Goal: Information Seeking & Learning: Learn about a topic

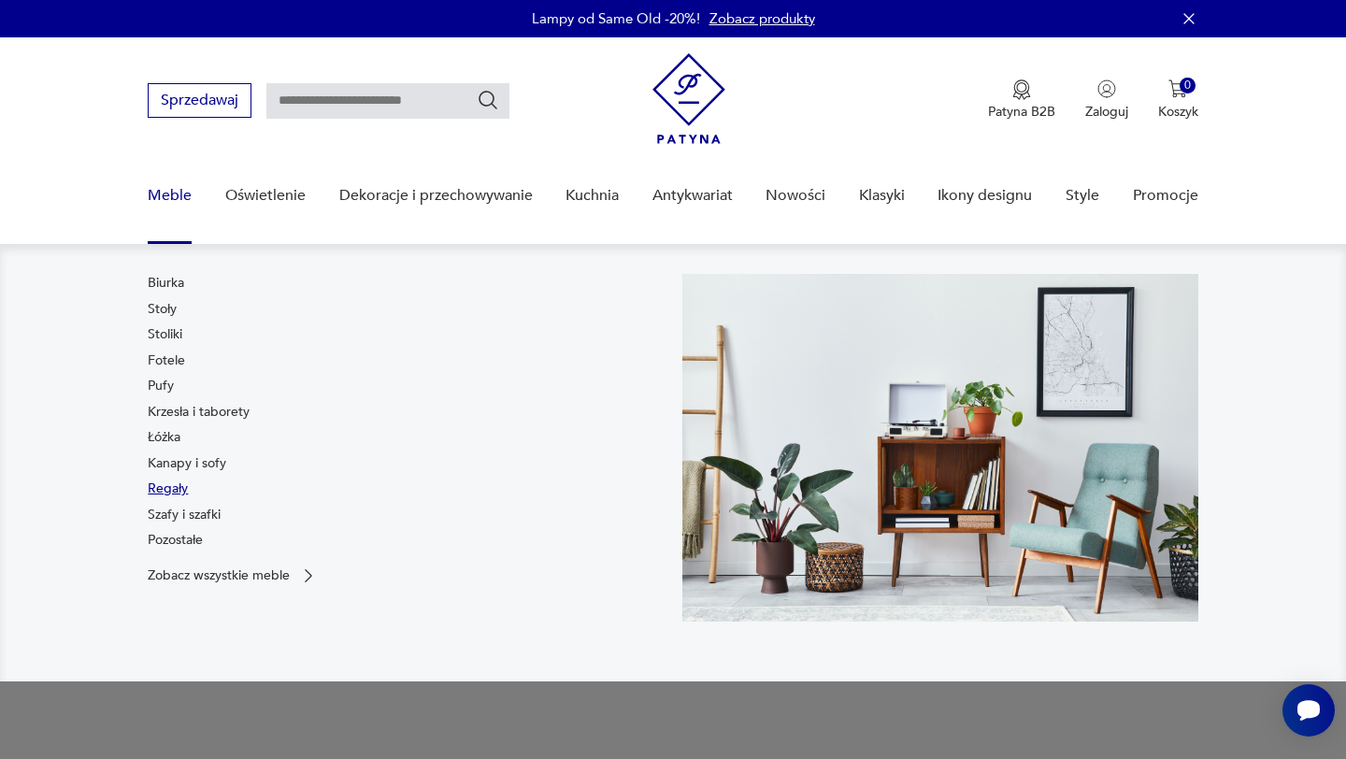
click at [173, 493] on link "Regały" at bounding box center [168, 488] width 40 height 19
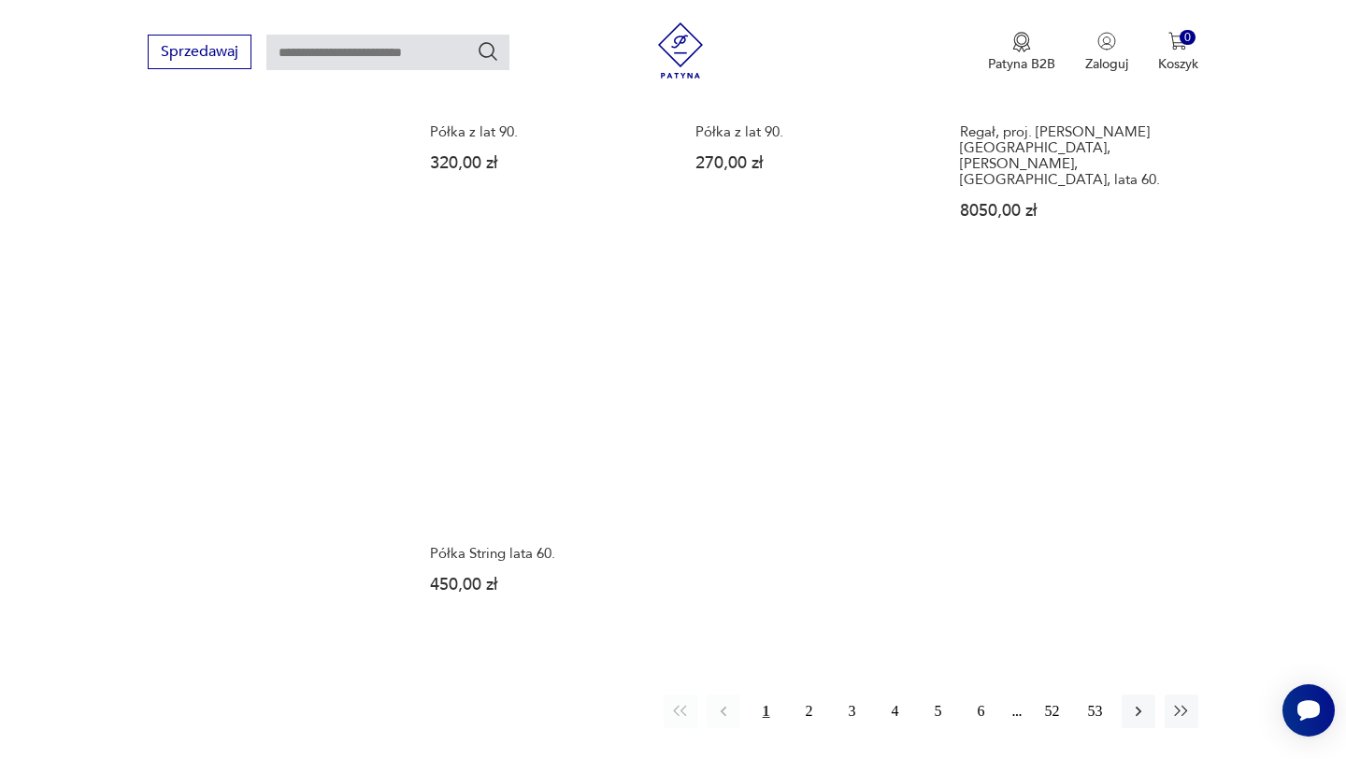
scroll to position [2636, 0]
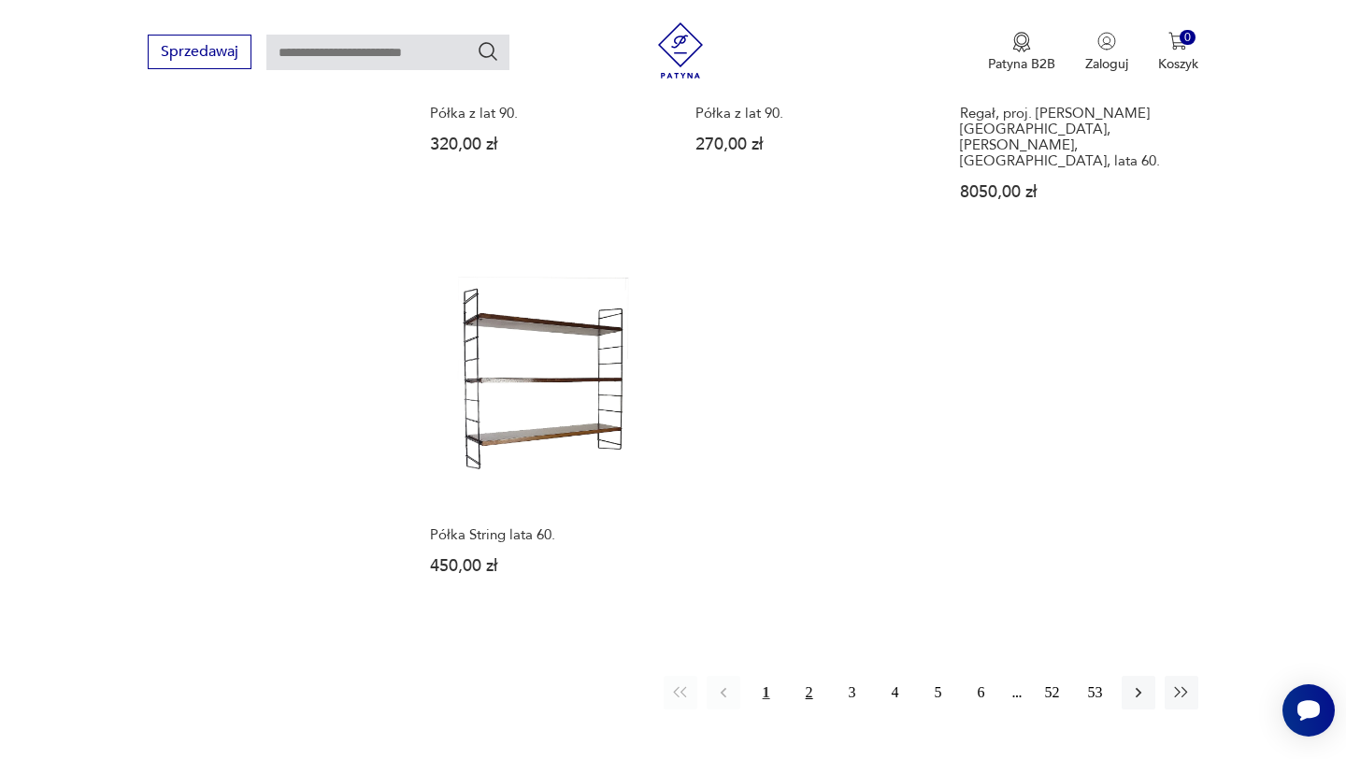
click at [810, 676] on button "2" at bounding box center [810, 693] width 34 height 34
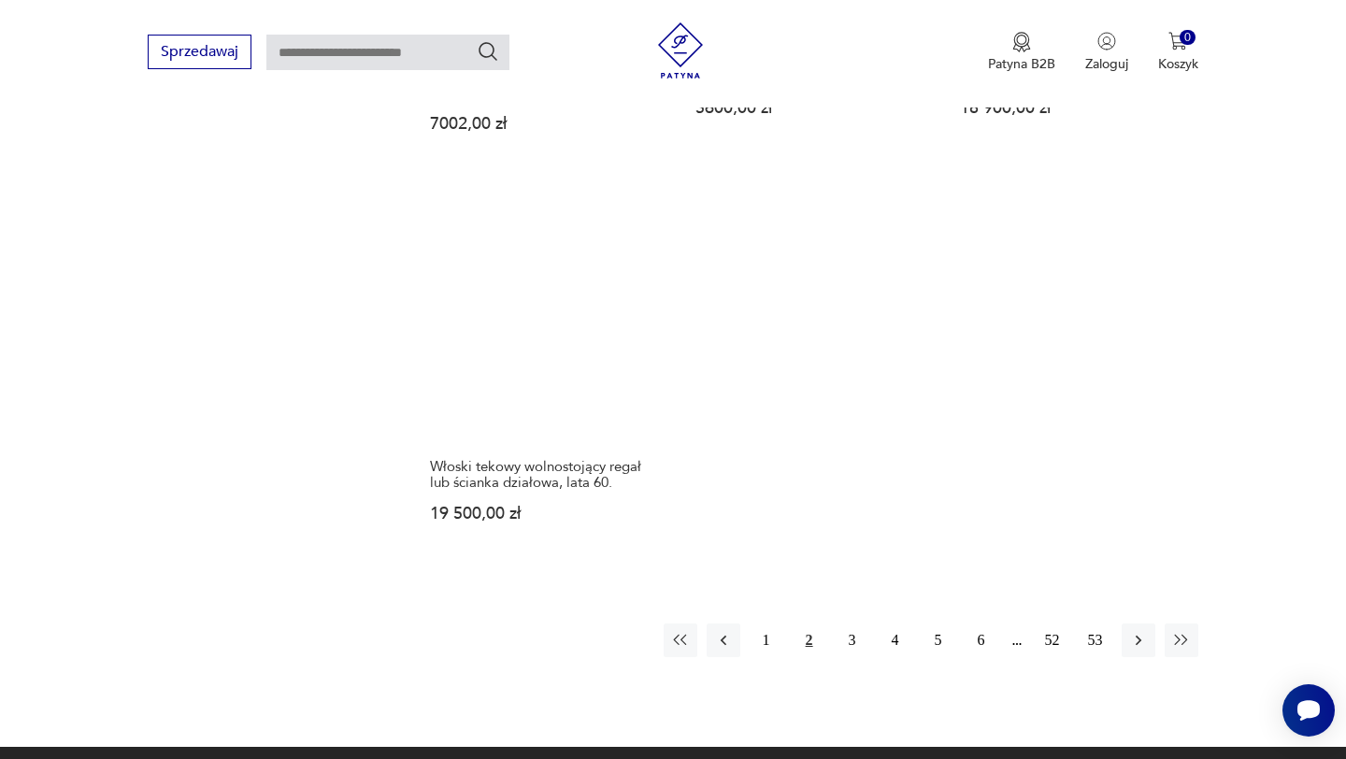
scroll to position [2863, 0]
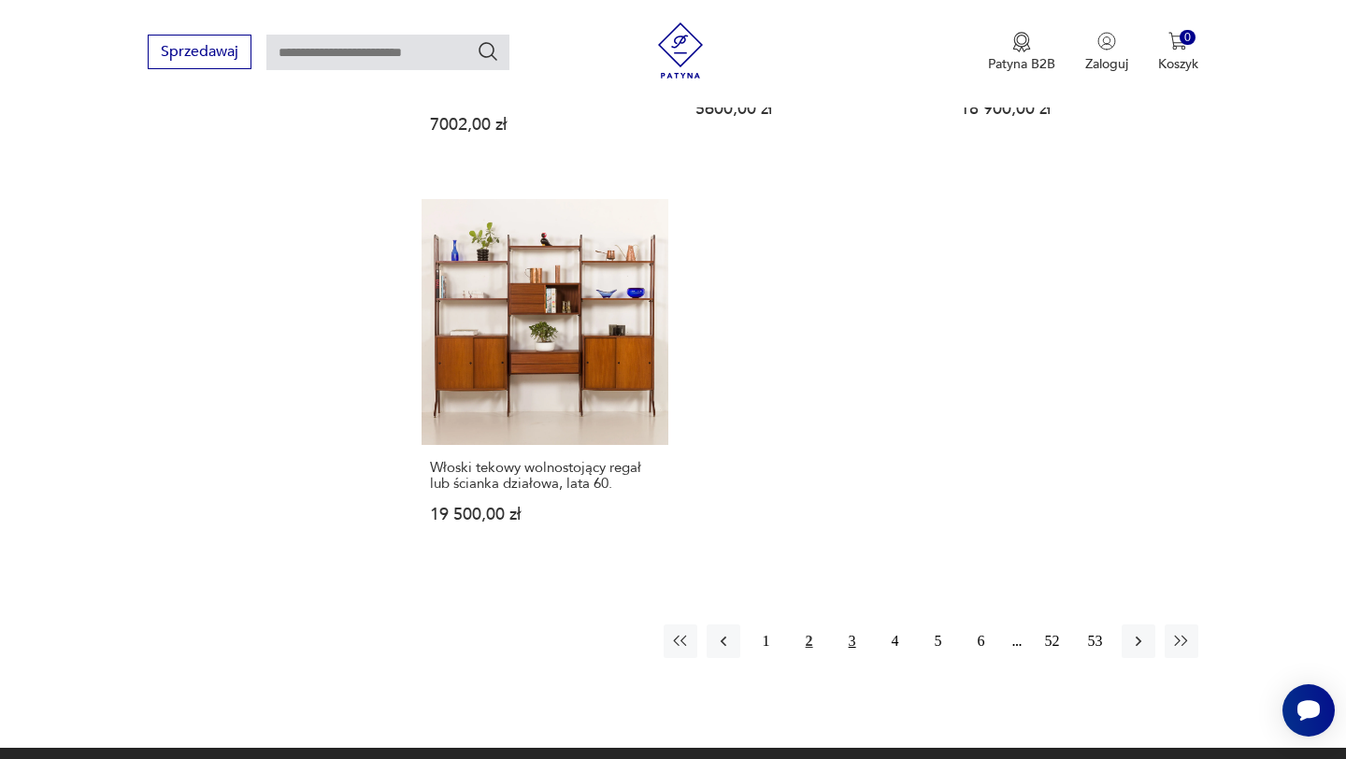
click at [850, 644] on button "3" at bounding box center [852, 641] width 34 height 34
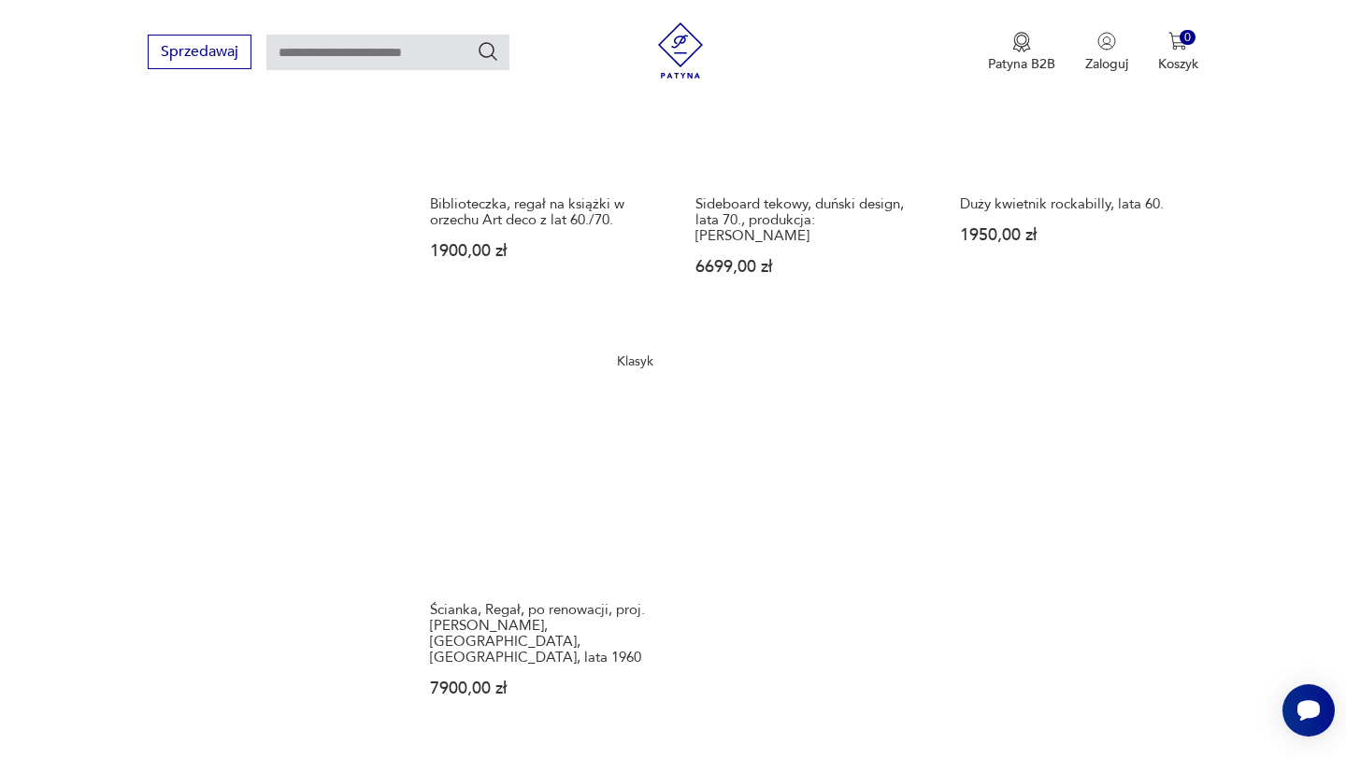
scroll to position [2713, 0]
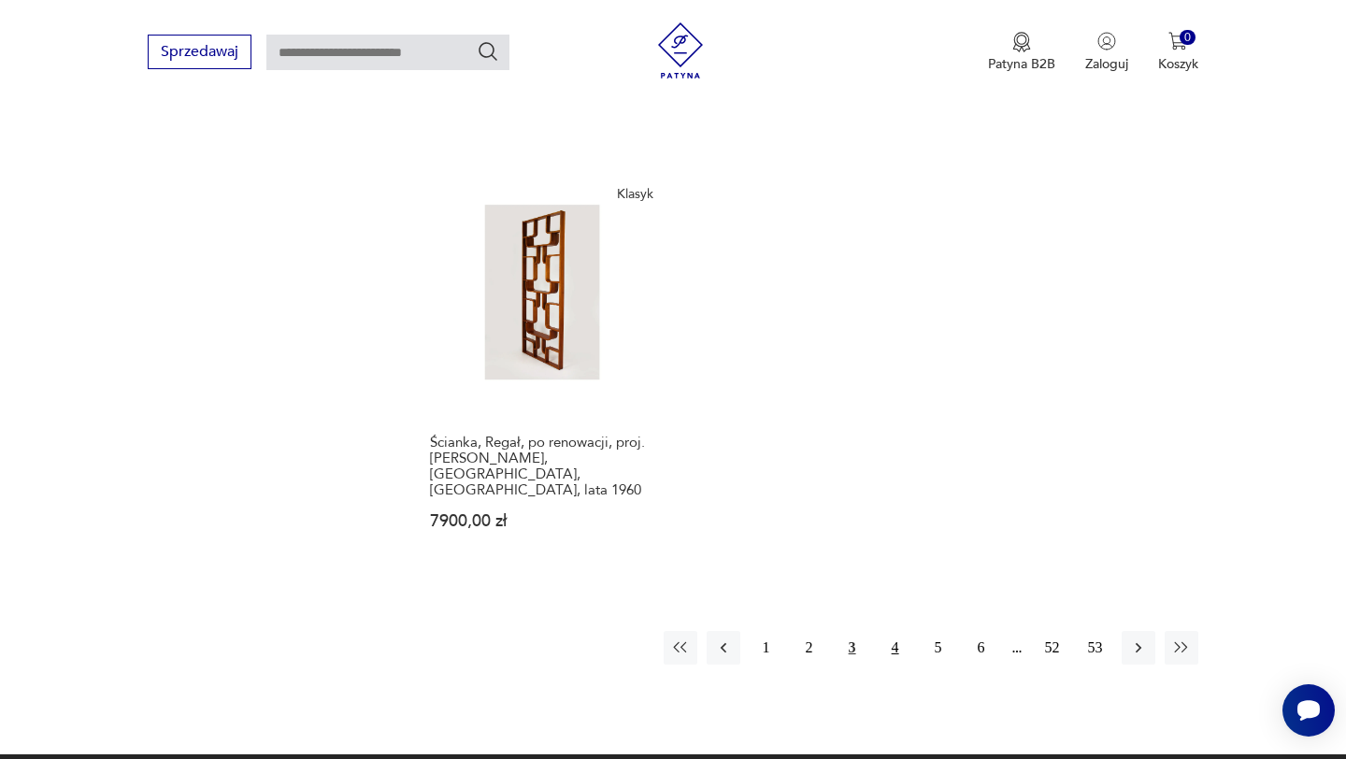
click at [899, 631] on button "4" at bounding box center [895, 648] width 34 height 34
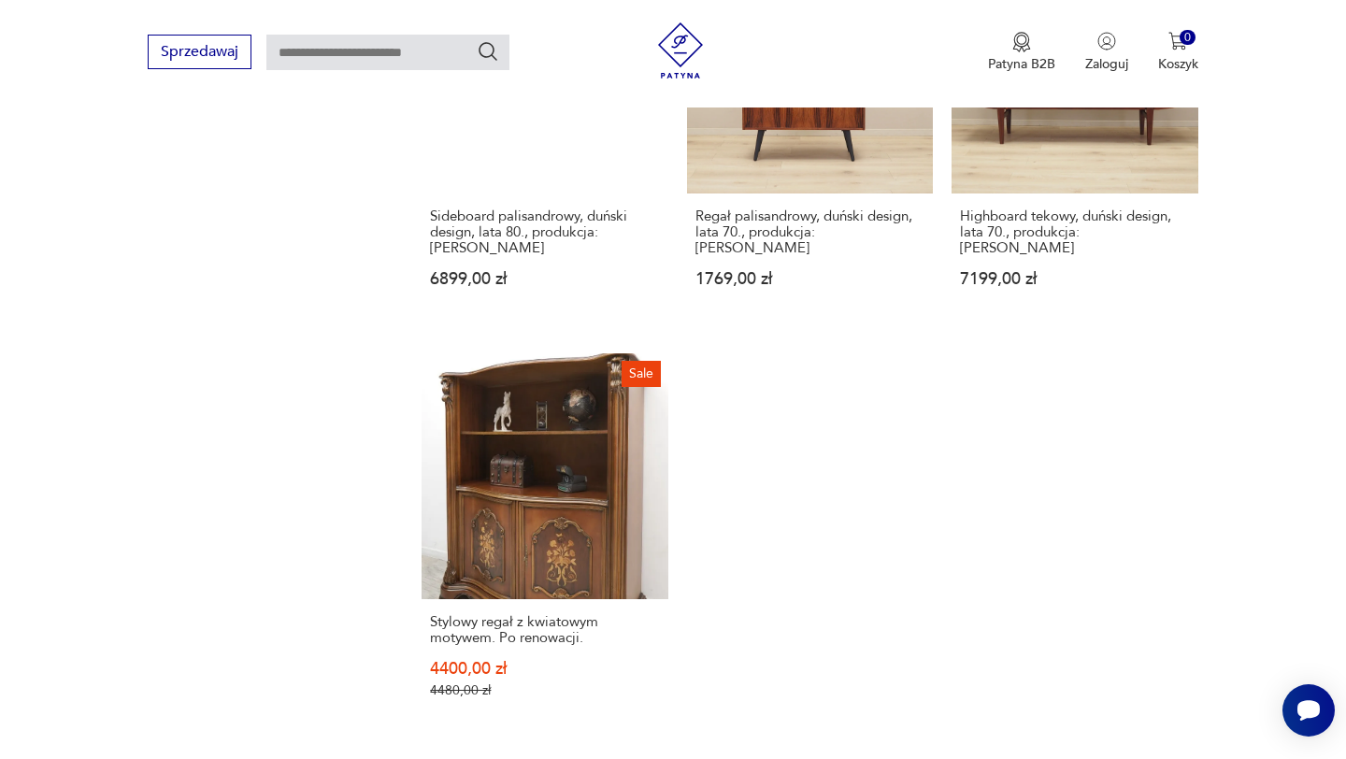
scroll to position [2774, 0]
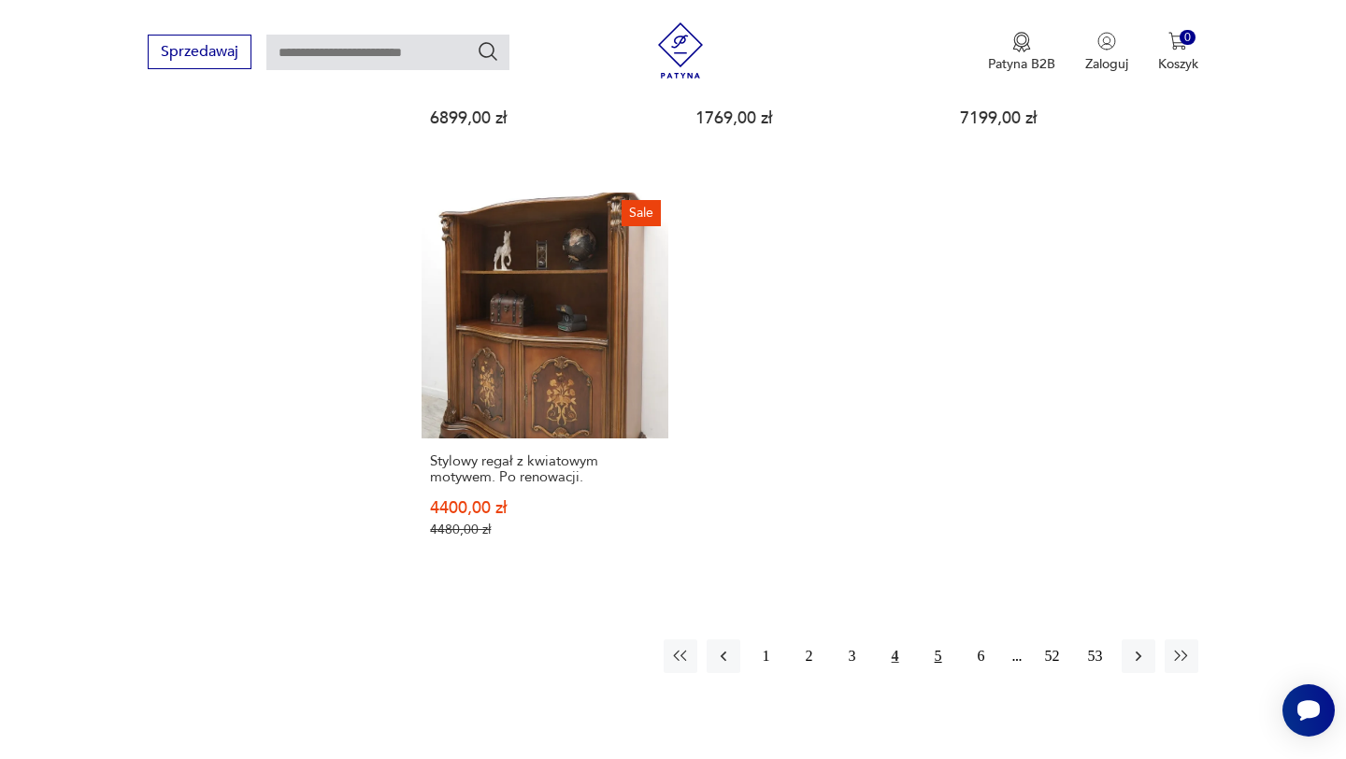
click at [931, 639] on button "5" at bounding box center [938, 656] width 34 height 34
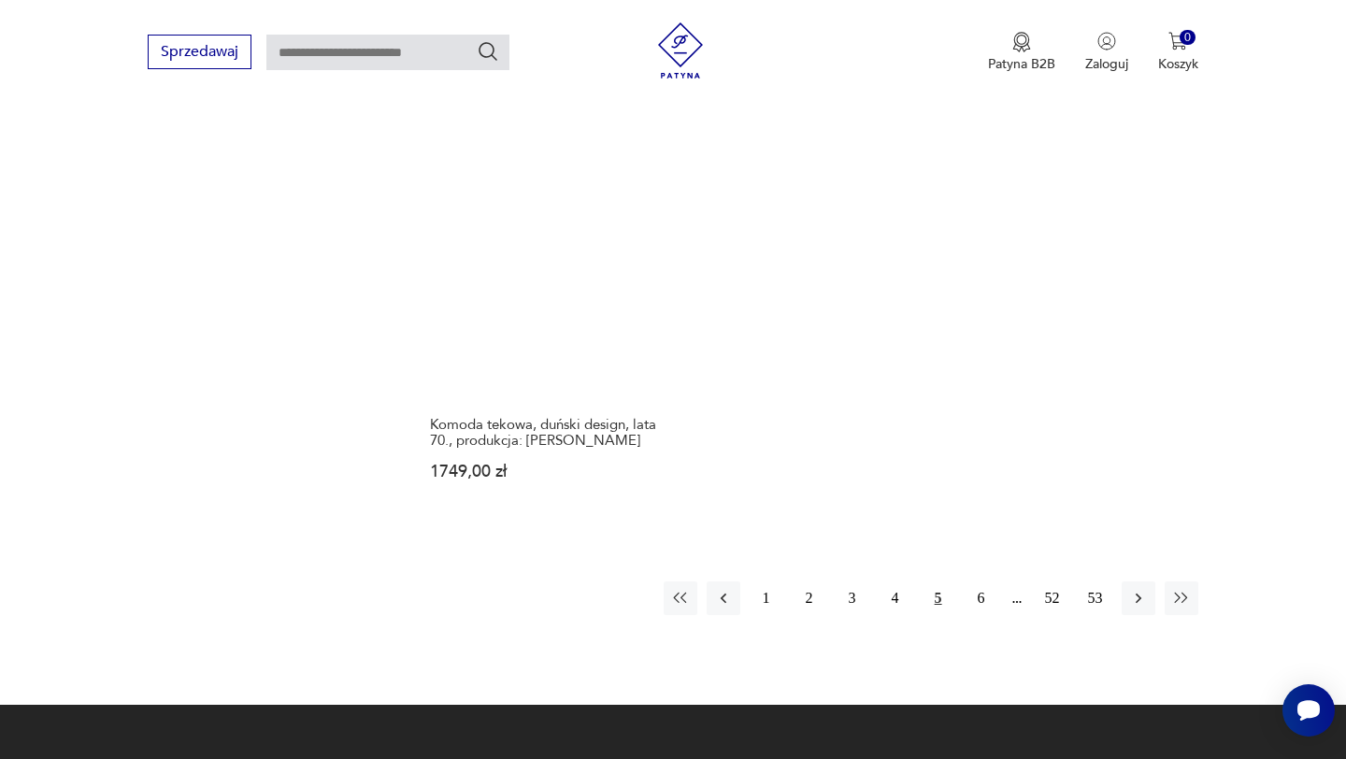
scroll to position [2902, 0]
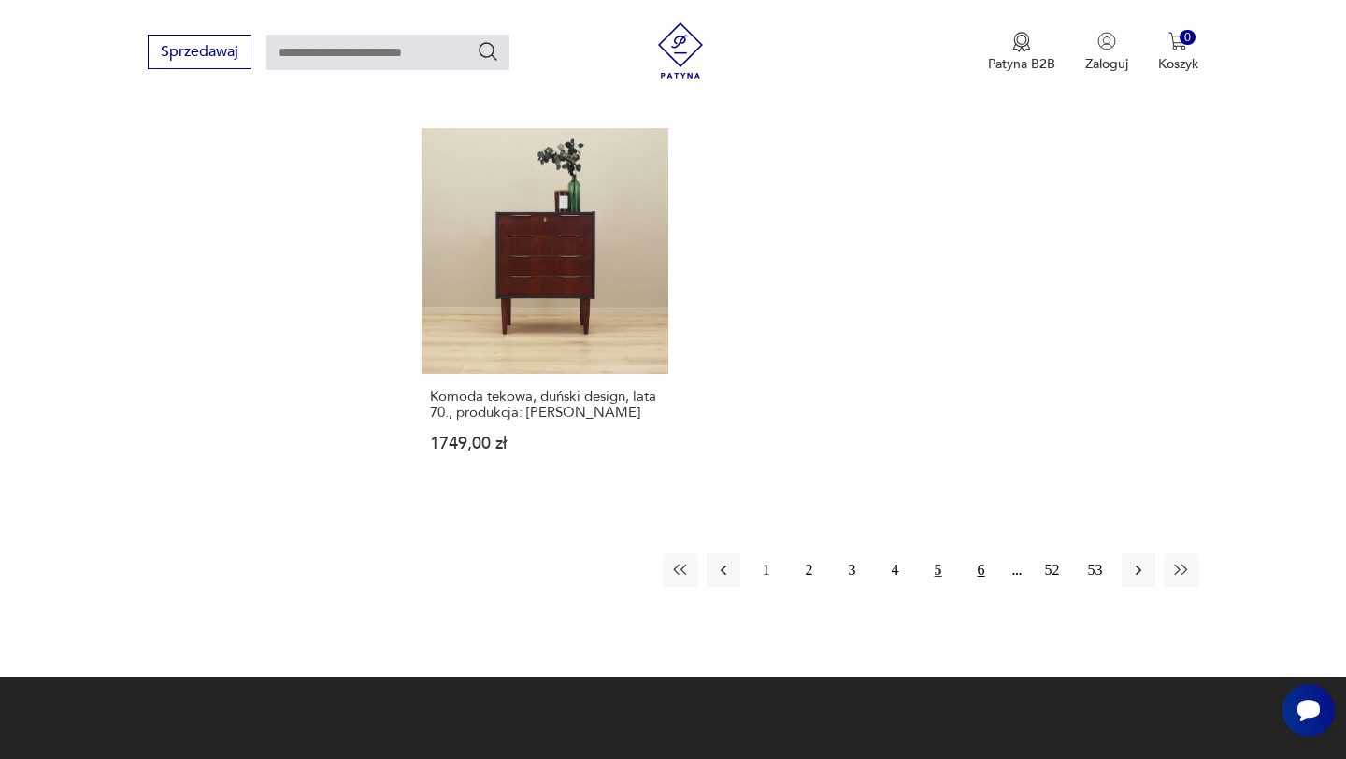
click at [972, 553] on button "6" at bounding box center [981, 570] width 34 height 34
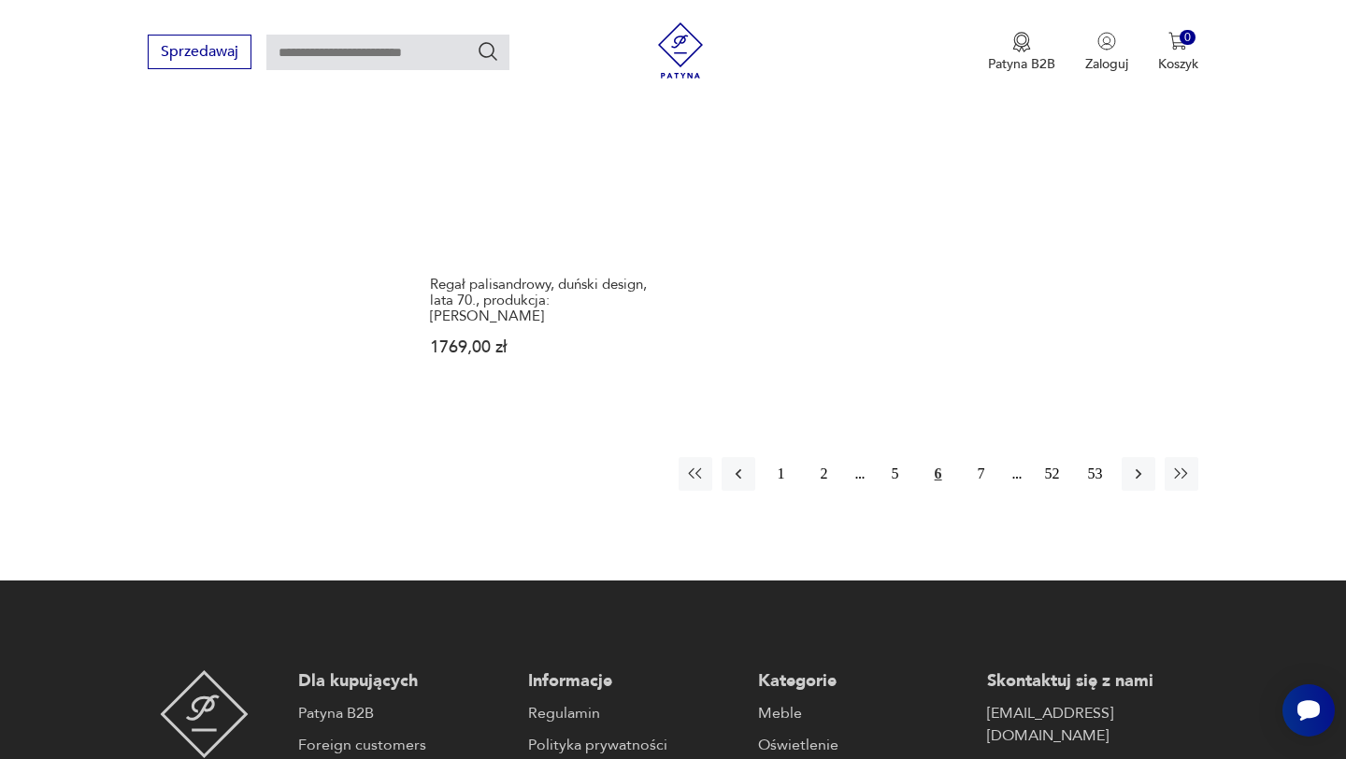
scroll to position [2882, 0]
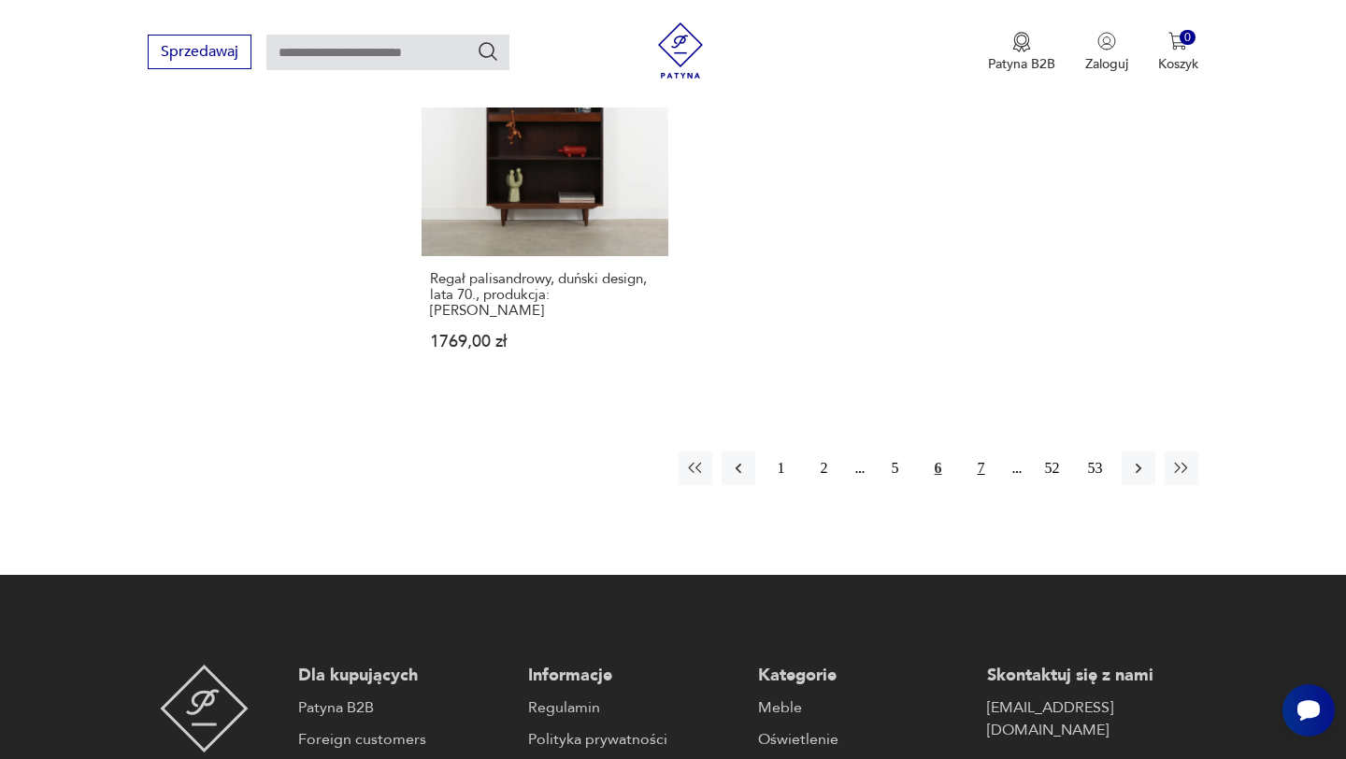
click at [985, 451] on button "7" at bounding box center [981, 468] width 34 height 34
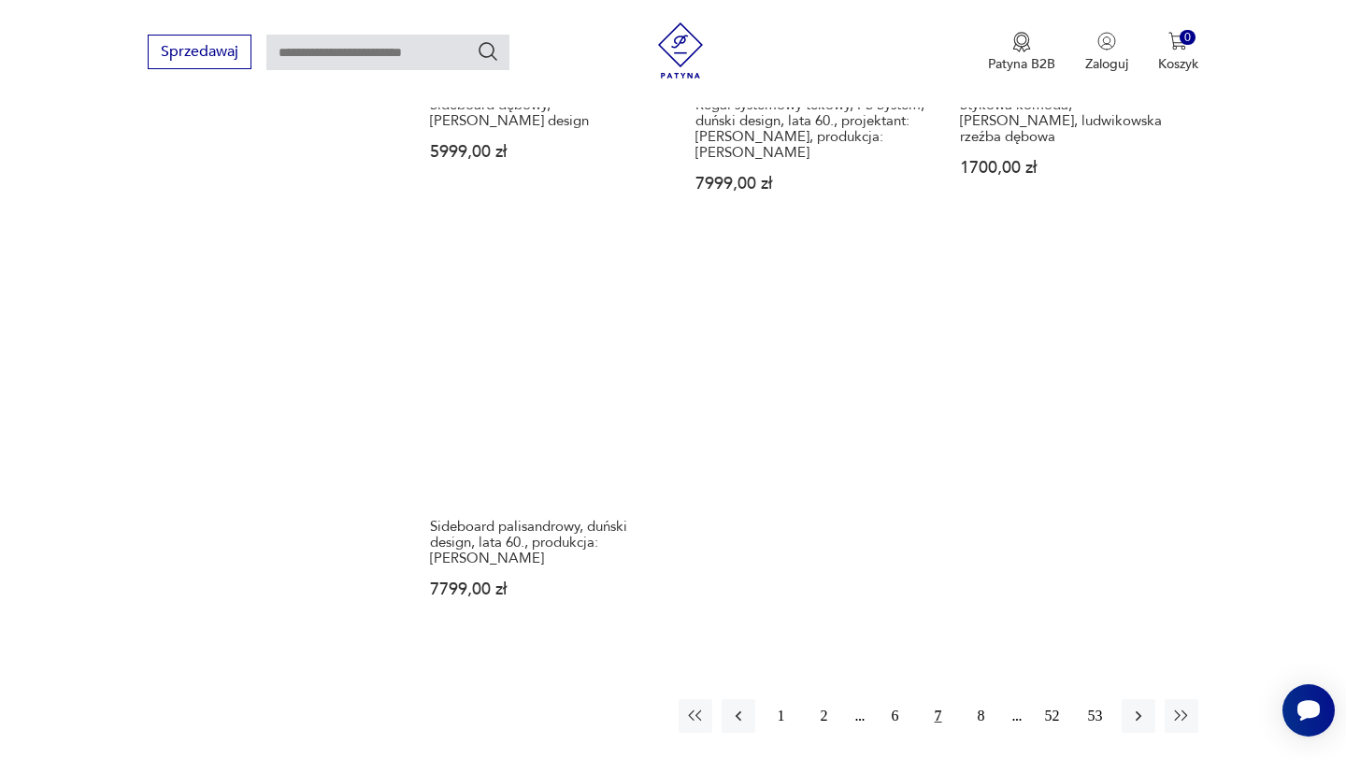
scroll to position [2662, 0]
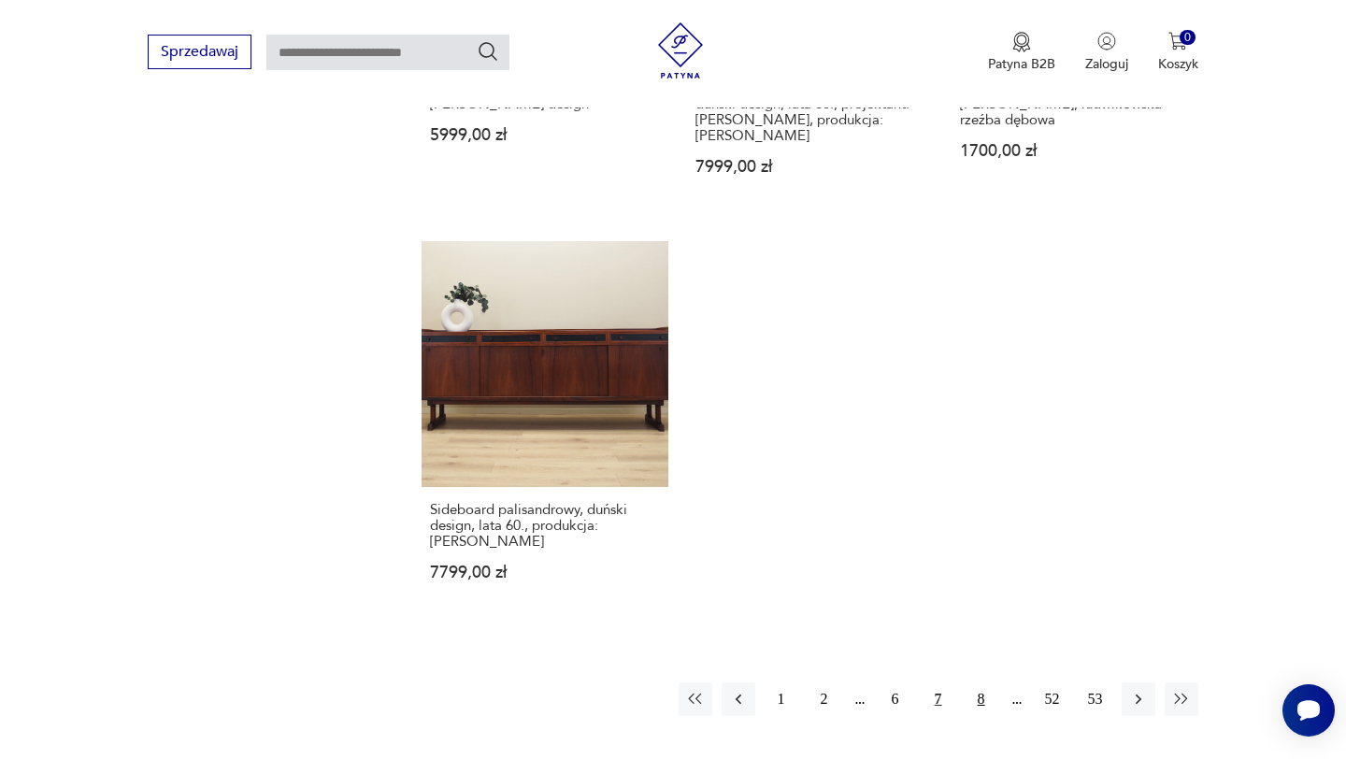
click at [975, 682] on button "8" at bounding box center [981, 699] width 34 height 34
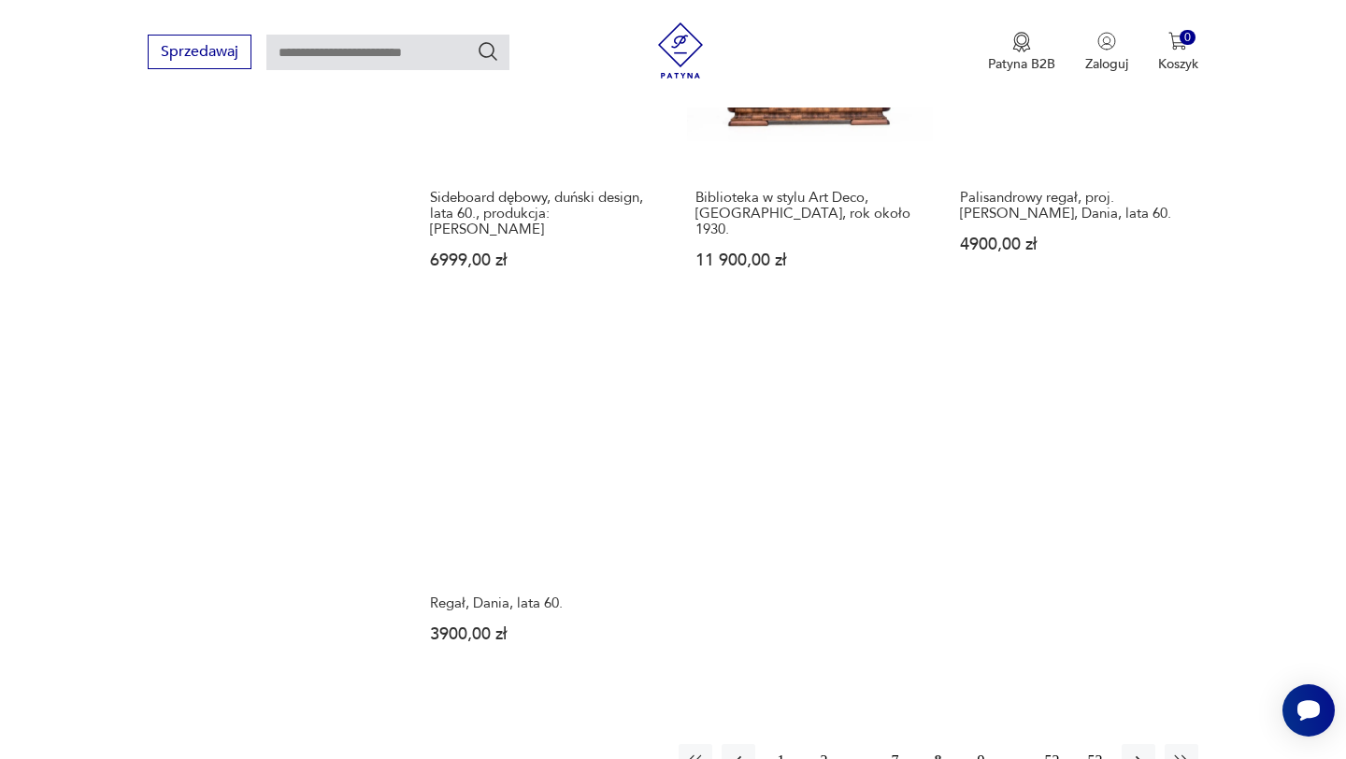
scroll to position [2551, 0]
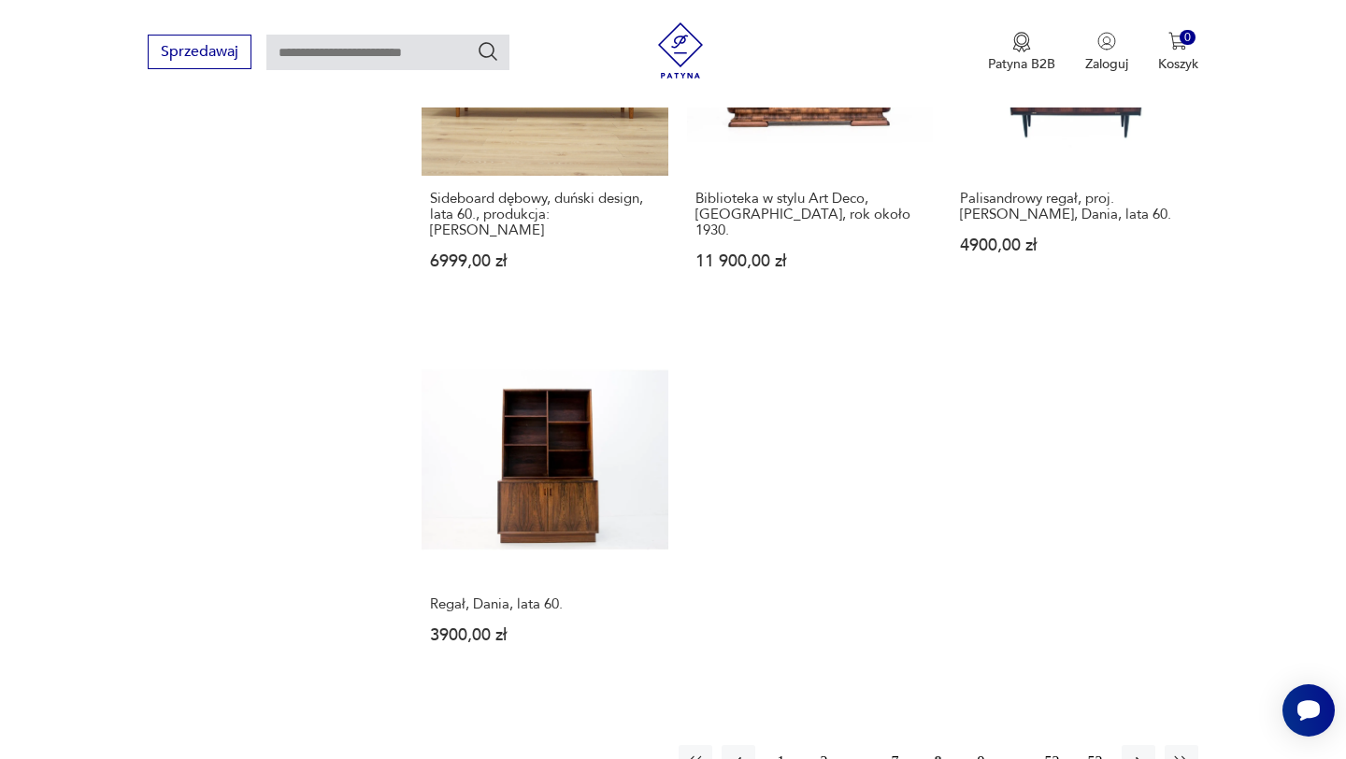
click at [975, 745] on button "9" at bounding box center [981, 762] width 34 height 34
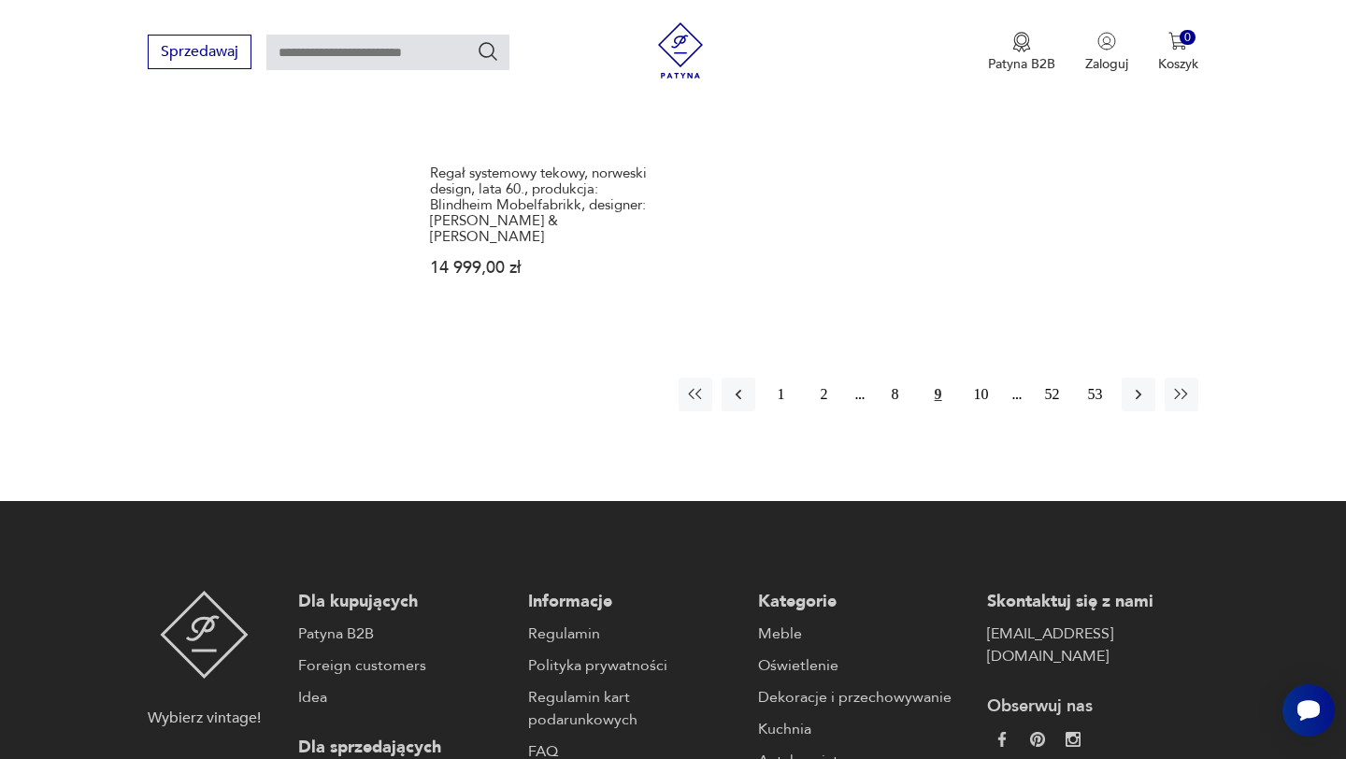
scroll to position [2960, 0]
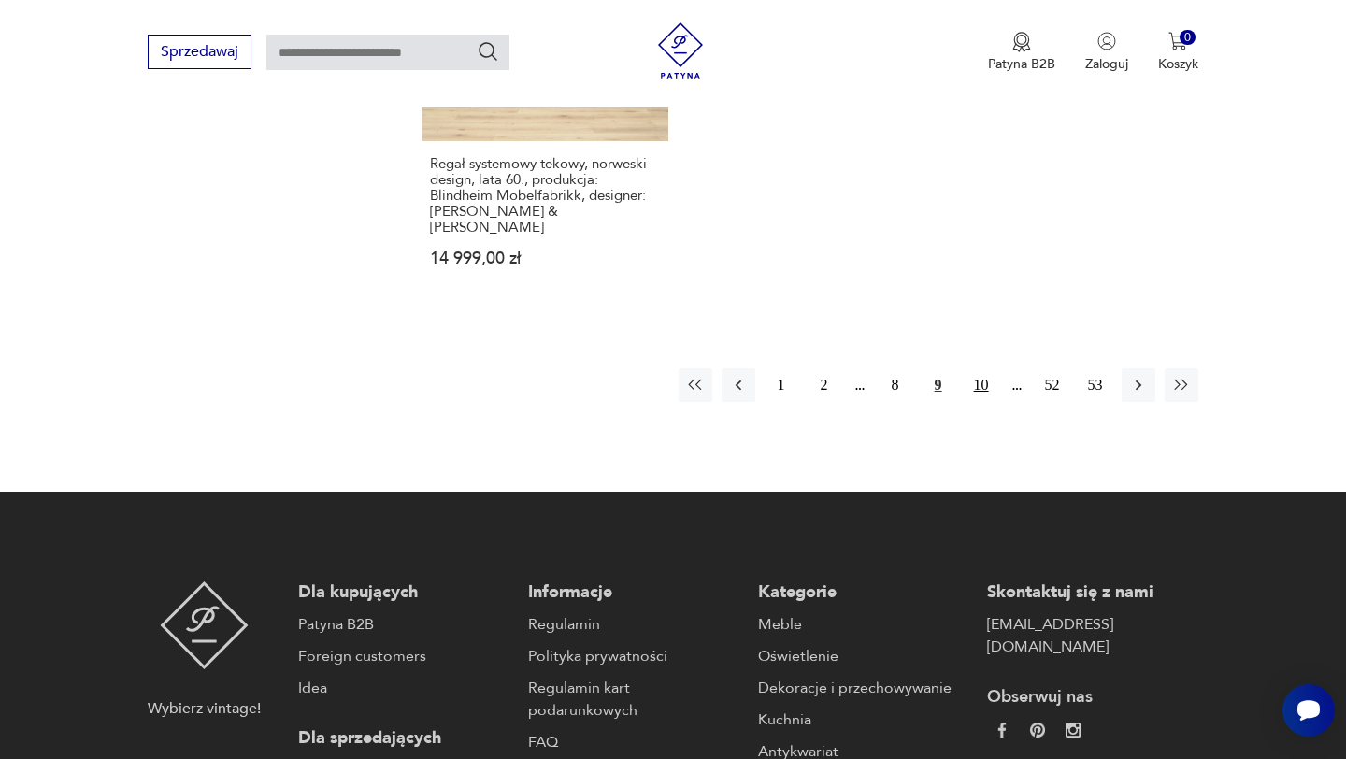
click at [988, 368] on button "10" at bounding box center [981, 385] width 34 height 34
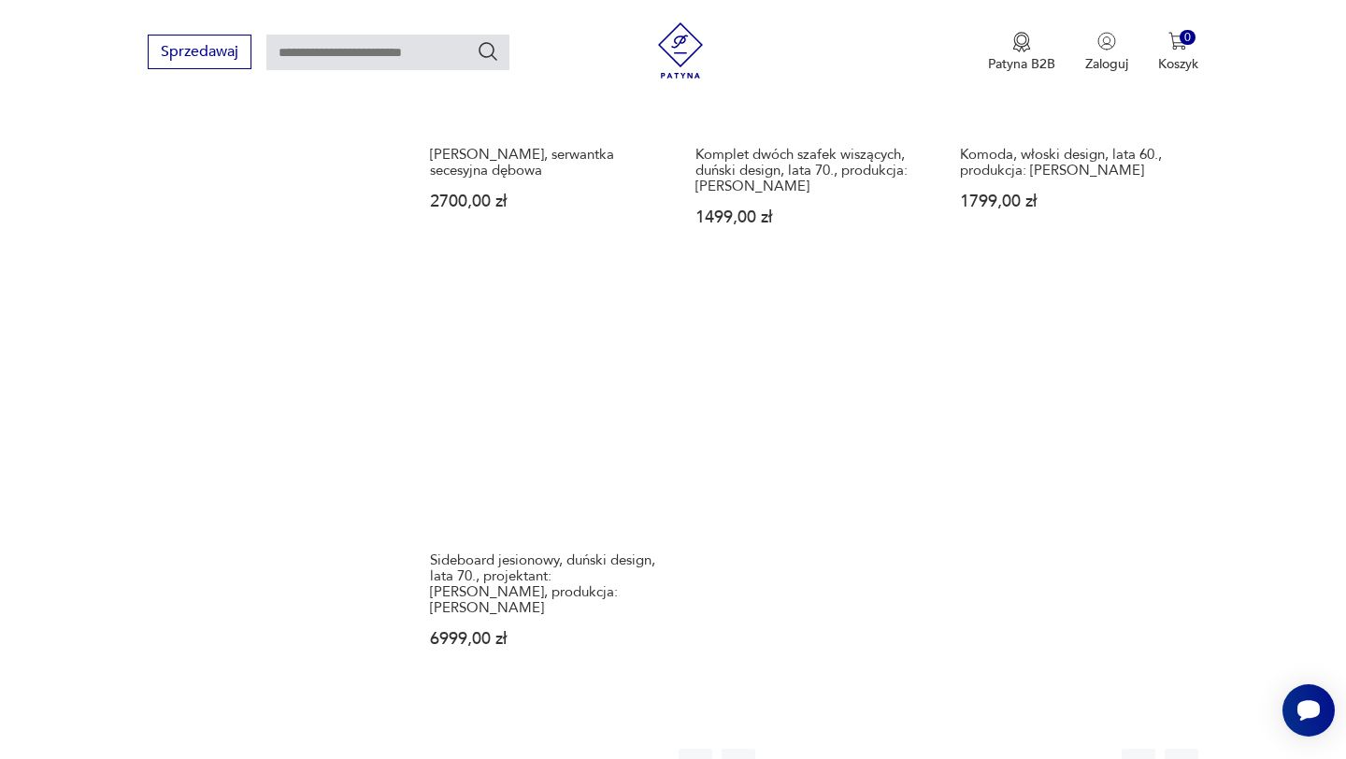
scroll to position [2614, 0]
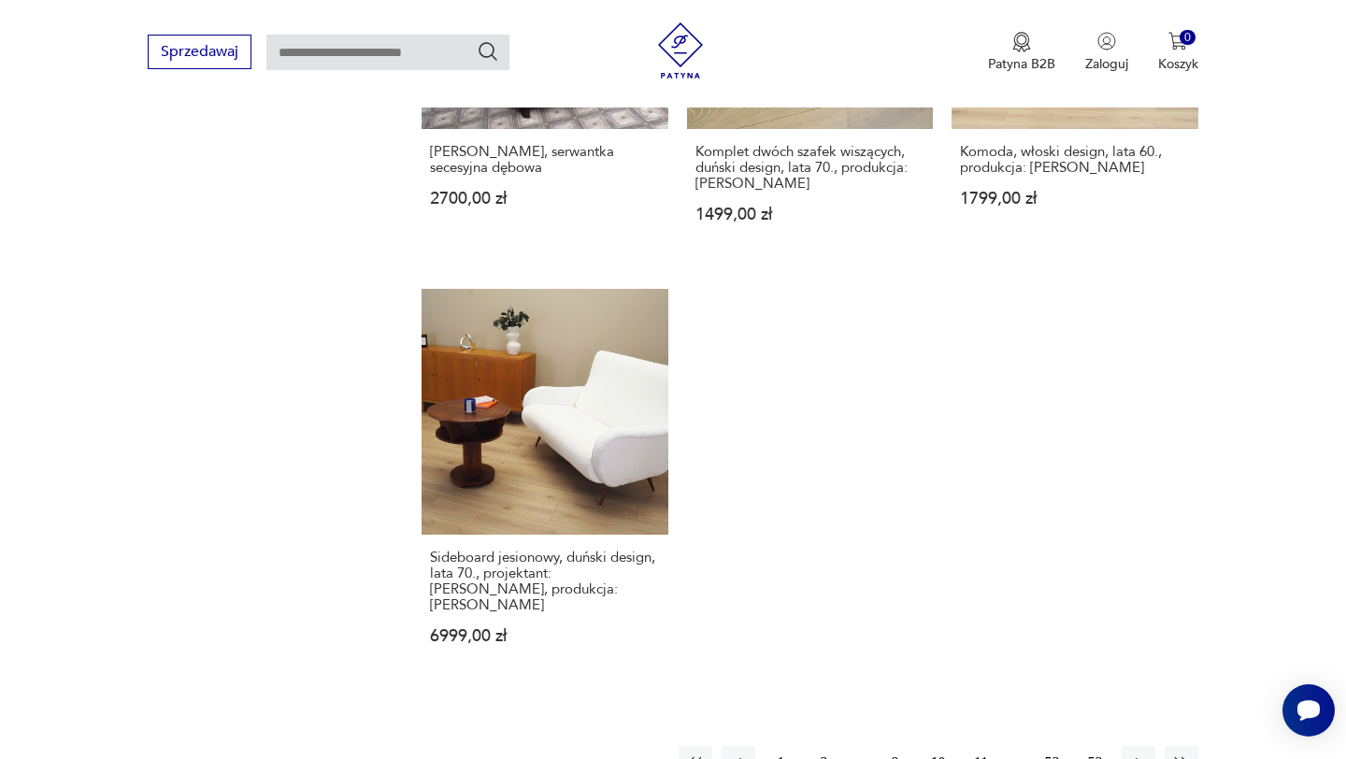
click at [978, 746] on button "11" at bounding box center [981, 763] width 34 height 34
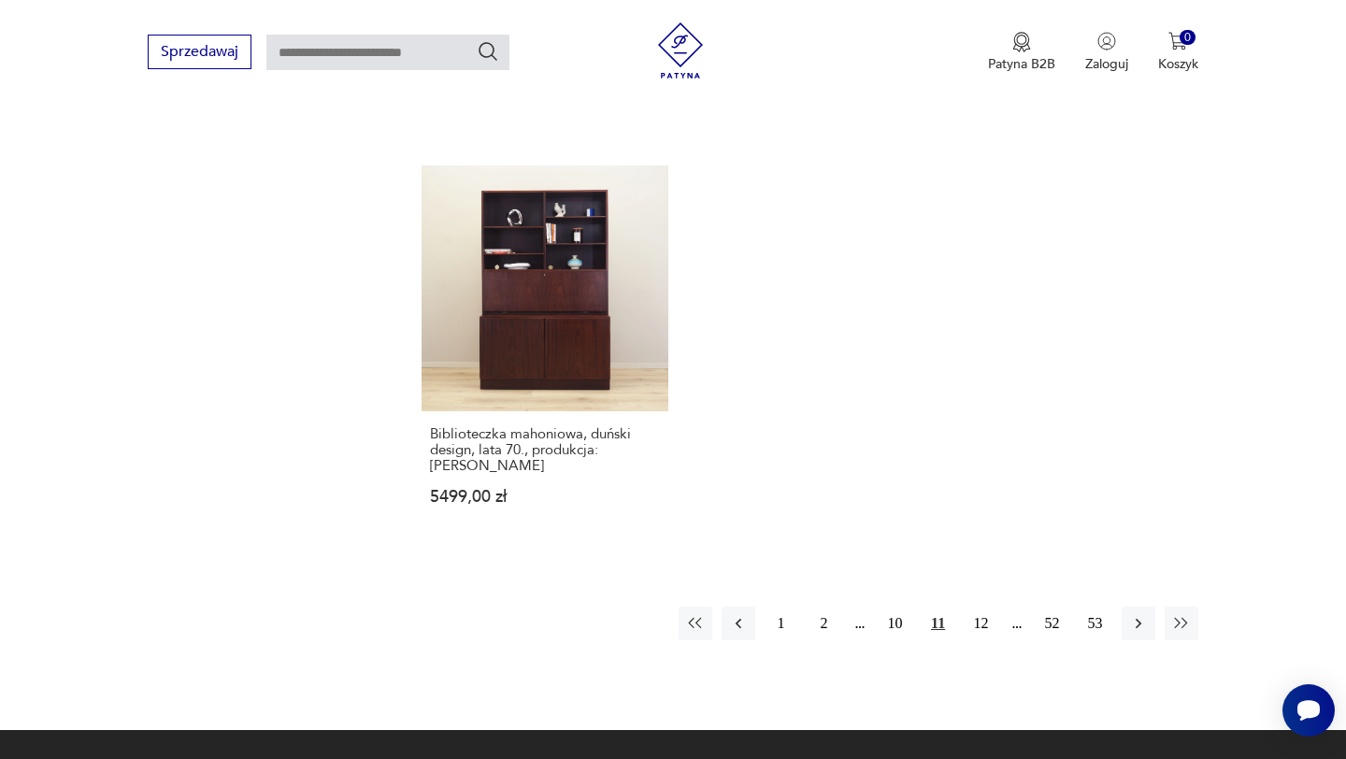
scroll to position [2754, 0]
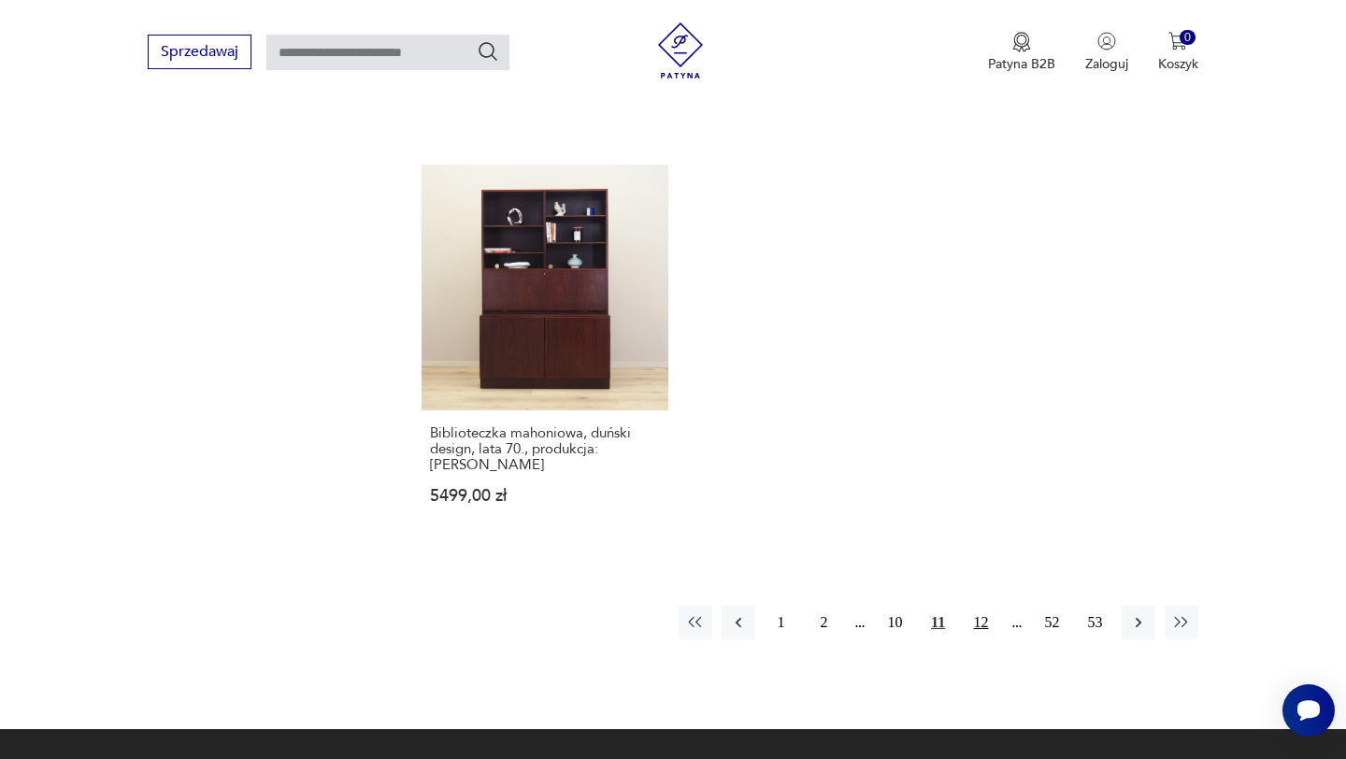
click at [978, 606] on button "12" at bounding box center [981, 623] width 34 height 34
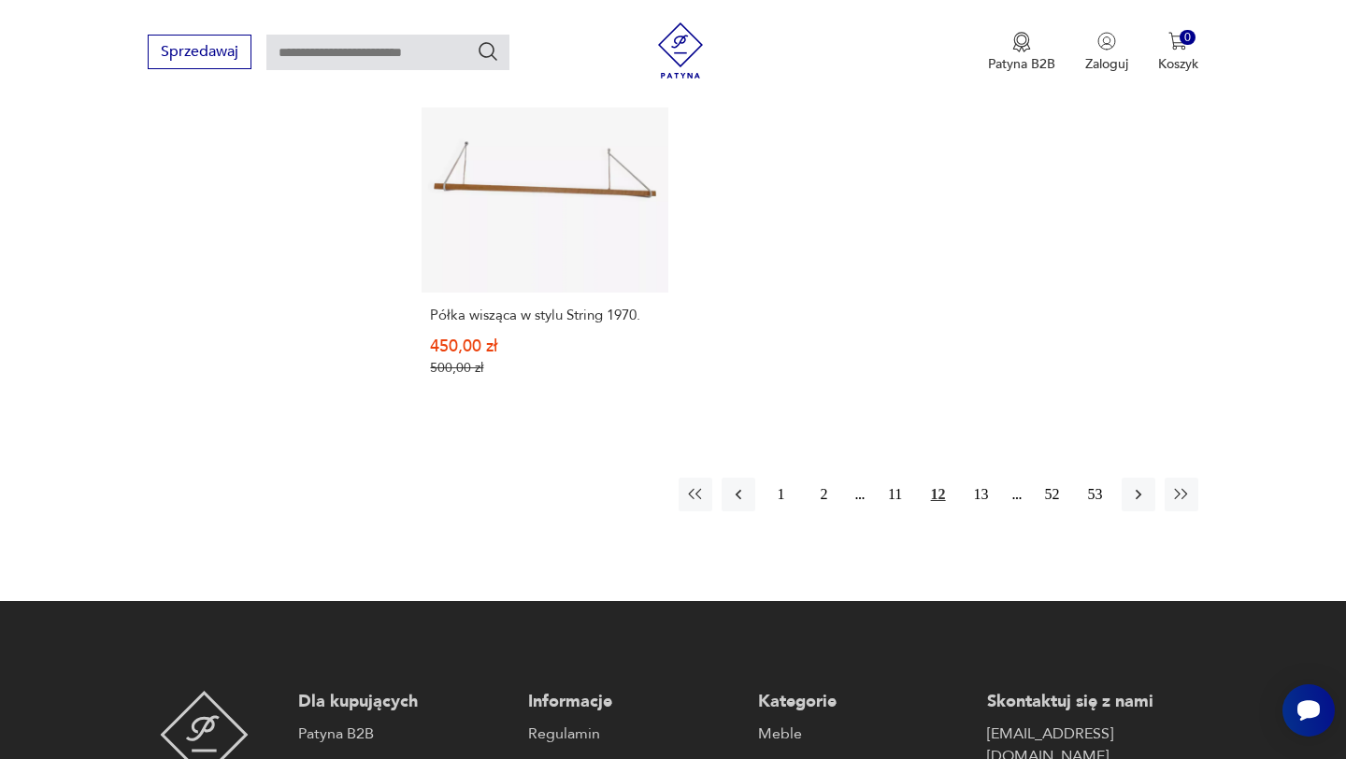
scroll to position [2849, 0]
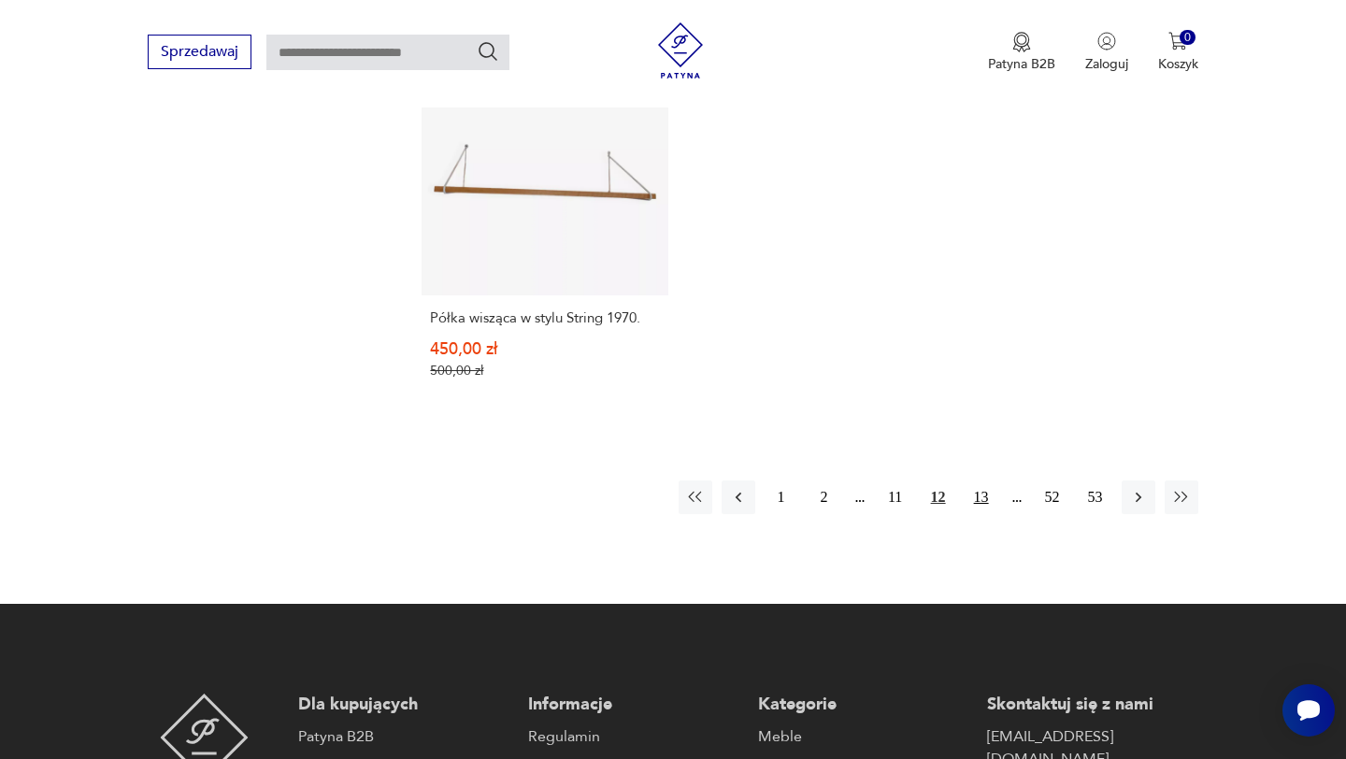
click at [990, 480] on button "13" at bounding box center [981, 497] width 34 height 34
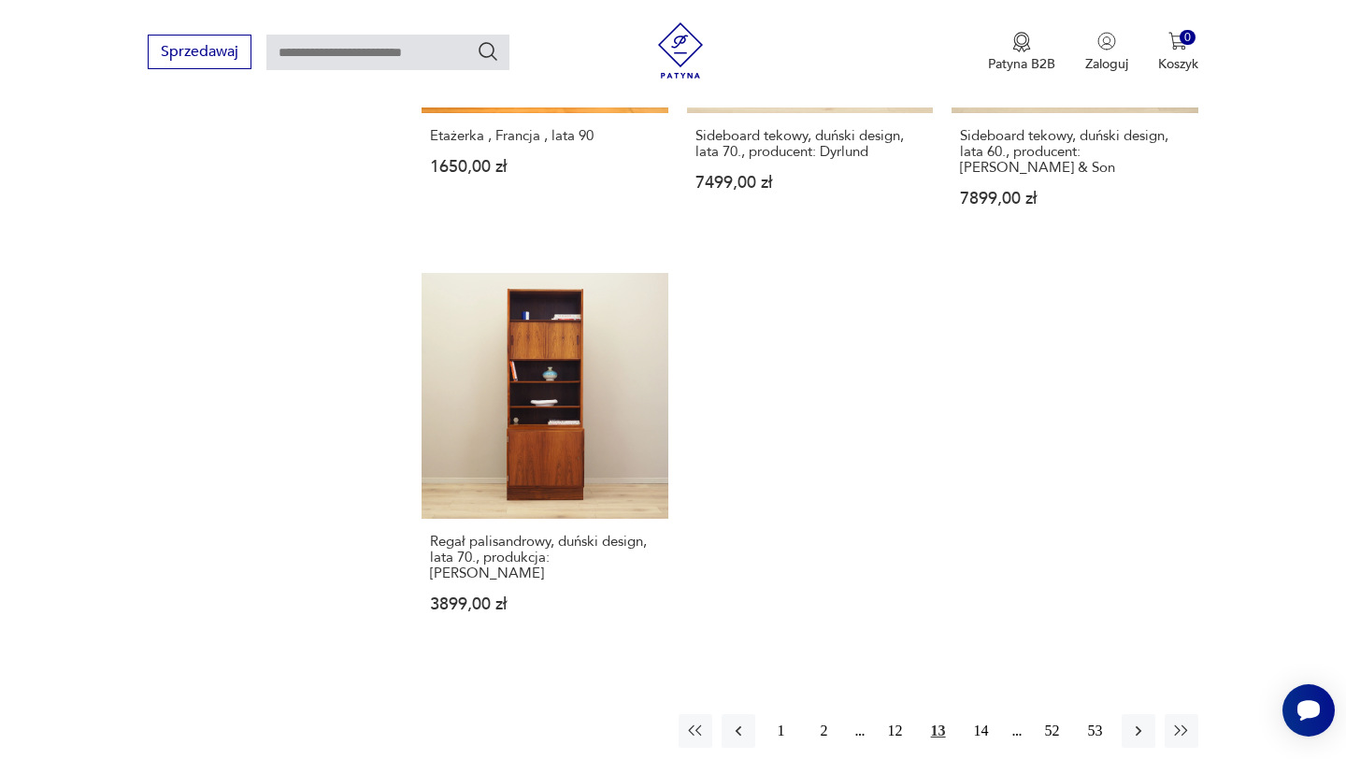
scroll to position [2665, 0]
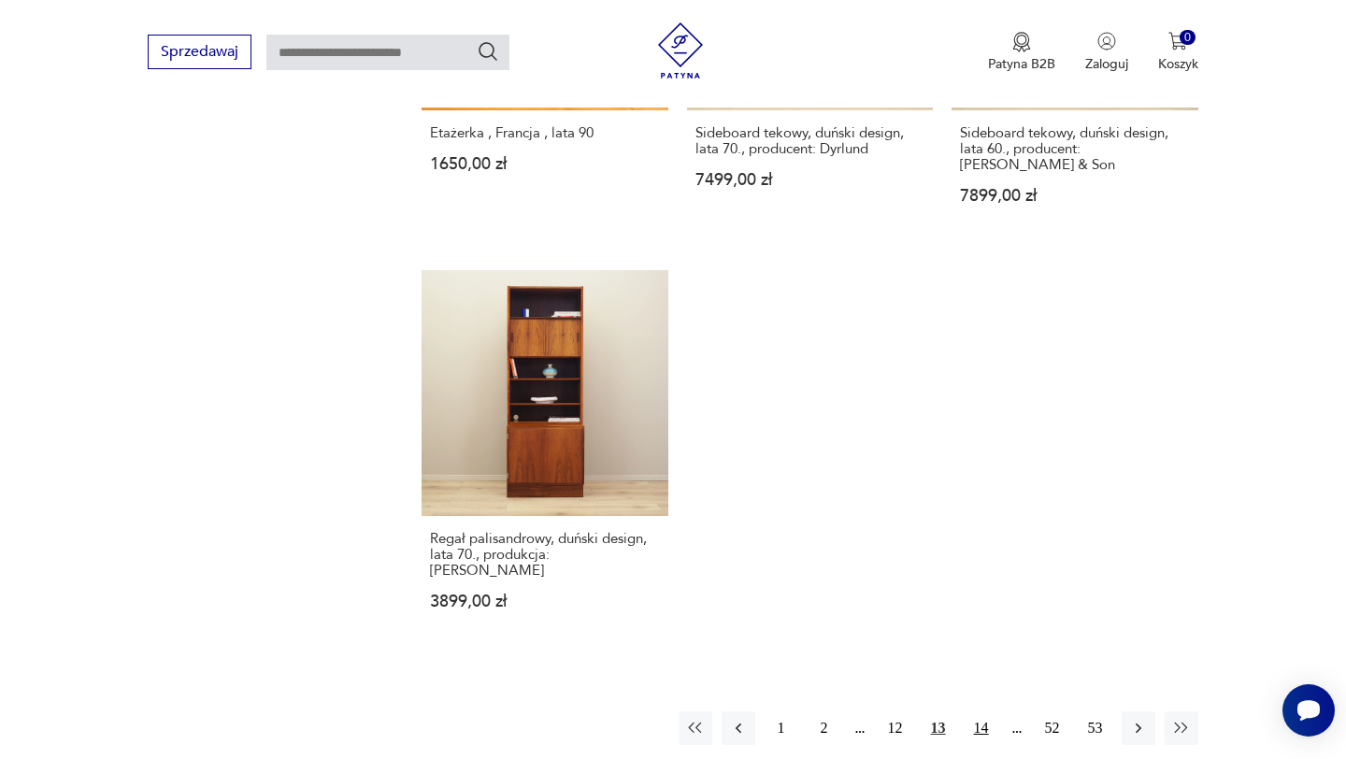
click at [987, 711] on button "14" at bounding box center [981, 728] width 34 height 34
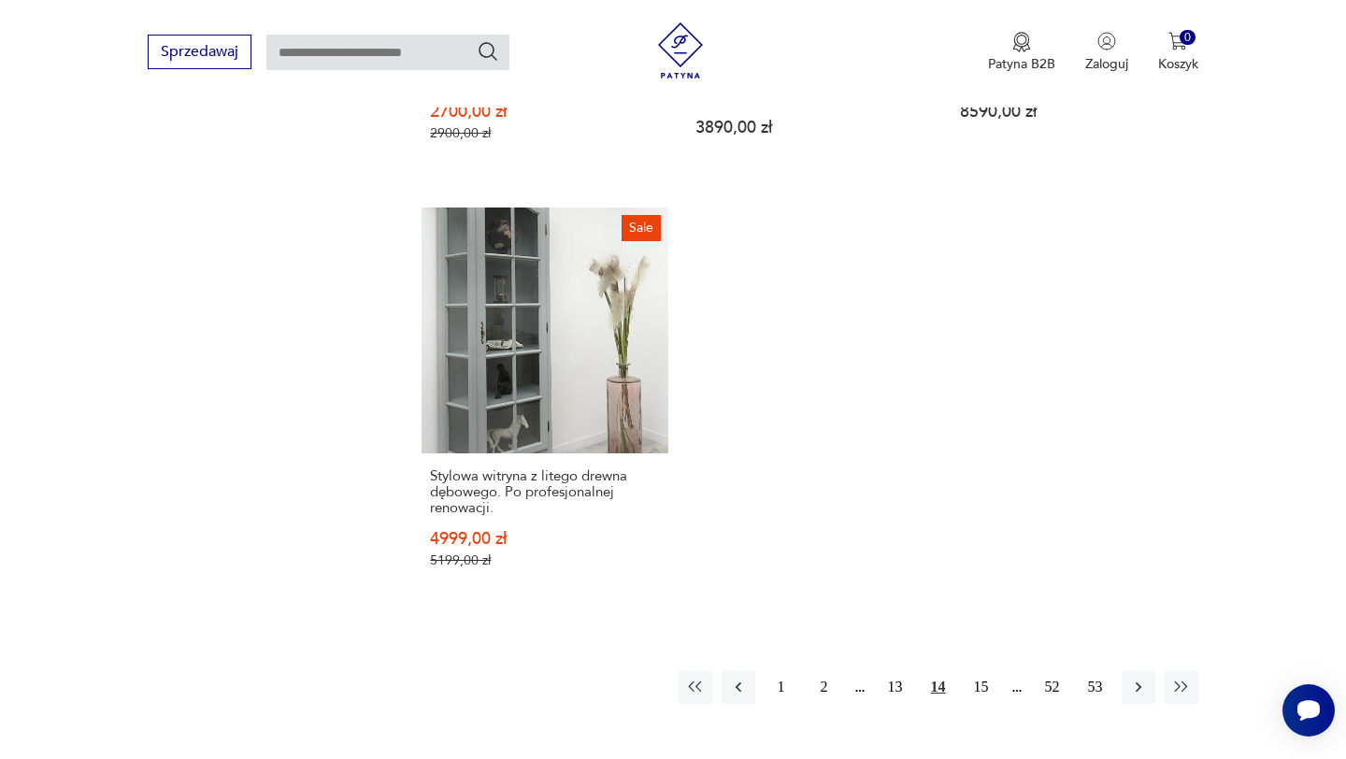
scroll to position [2725, 0]
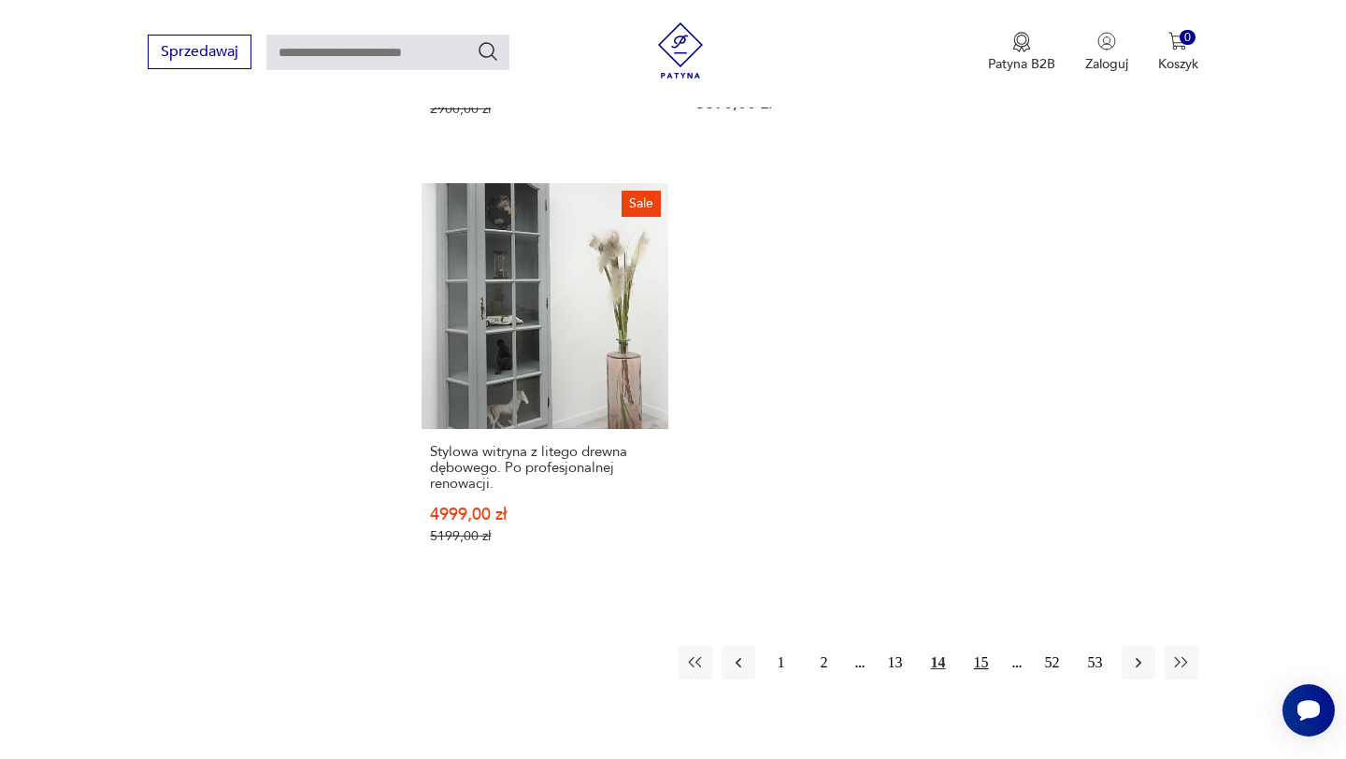
click at [986, 646] on button "15" at bounding box center [981, 663] width 34 height 34
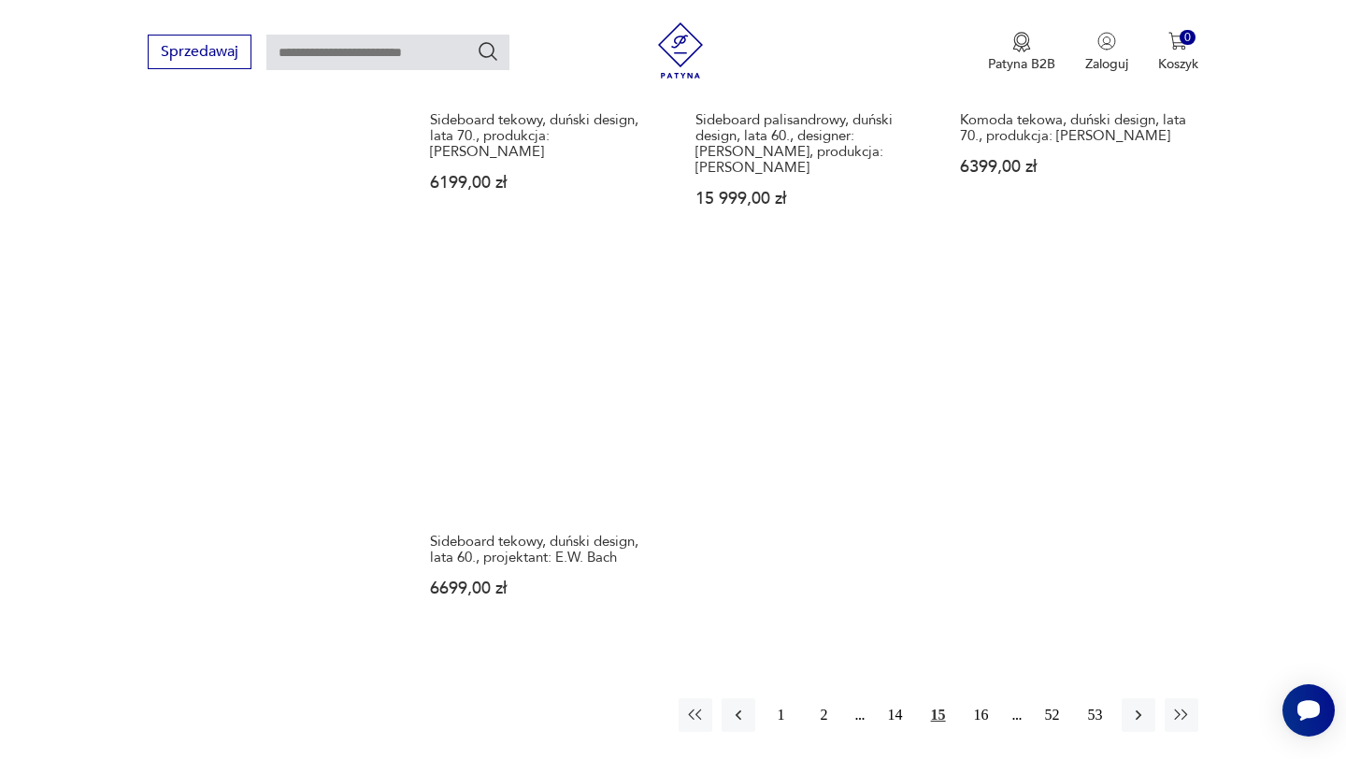
scroll to position [2631, 0]
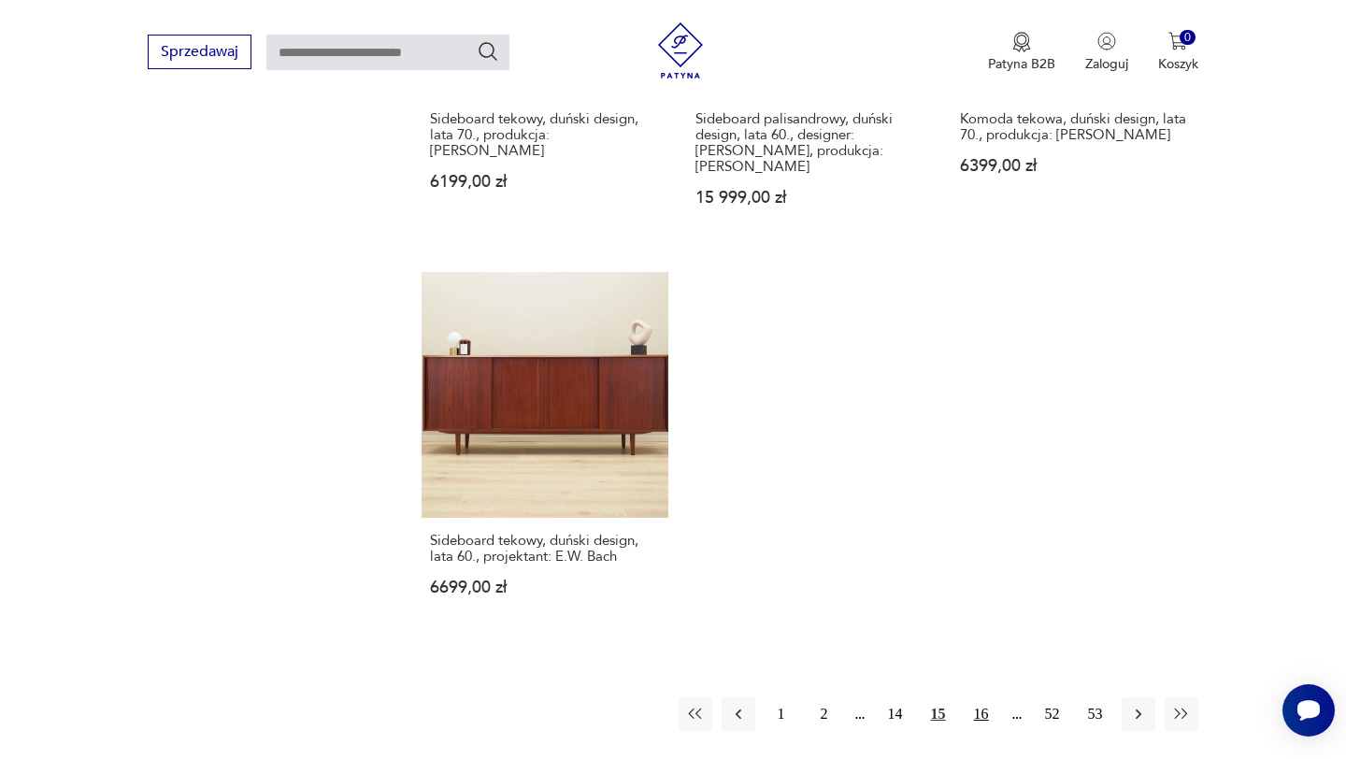
click at [982, 697] on button "16" at bounding box center [981, 714] width 34 height 34
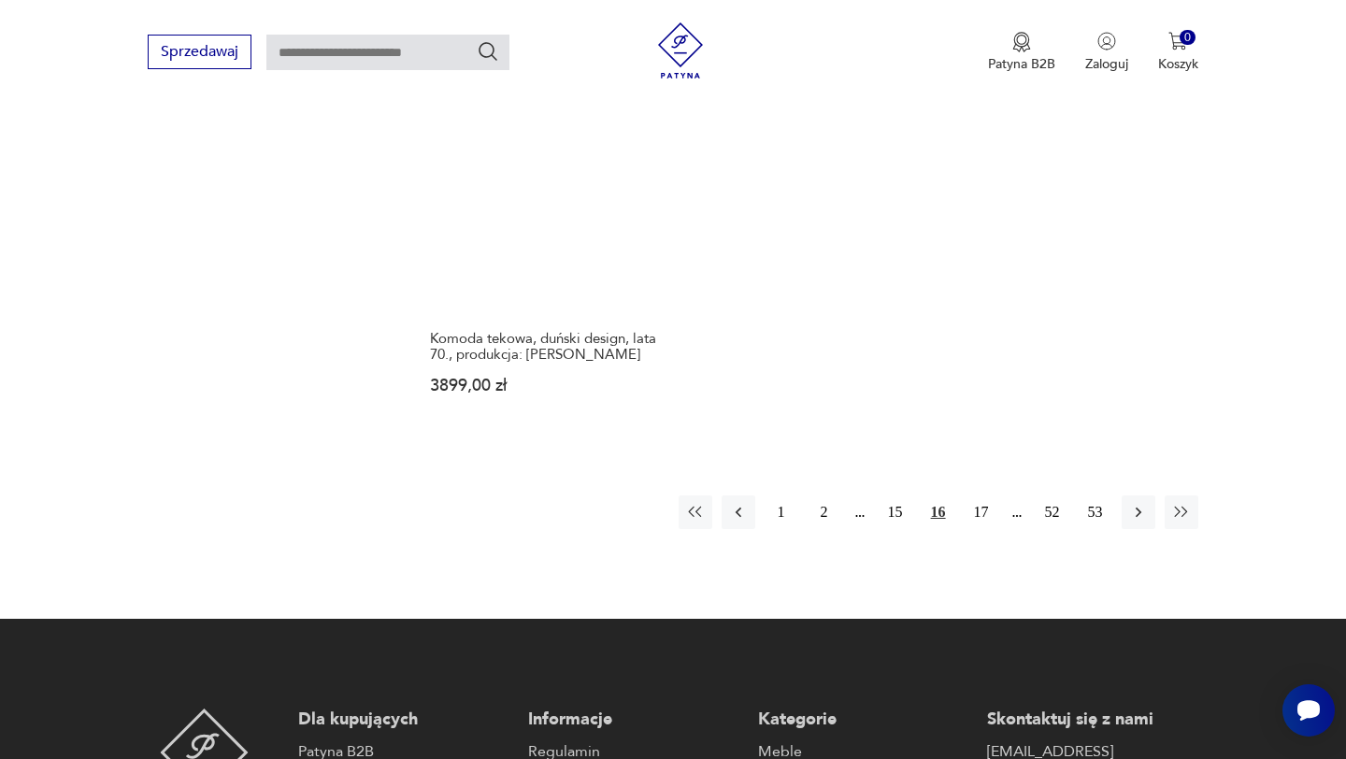
scroll to position [2807, 0]
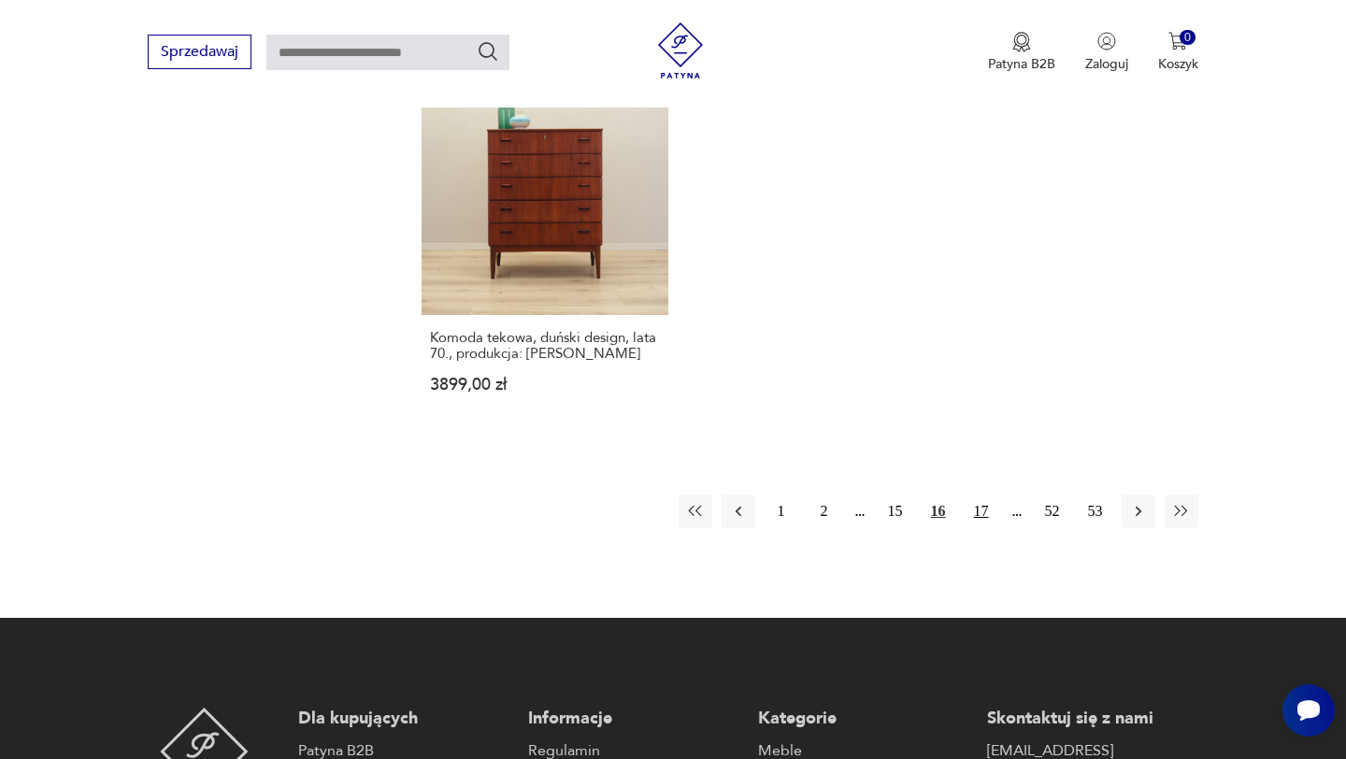
click at [984, 494] on button "17" at bounding box center [981, 511] width 34 height 34
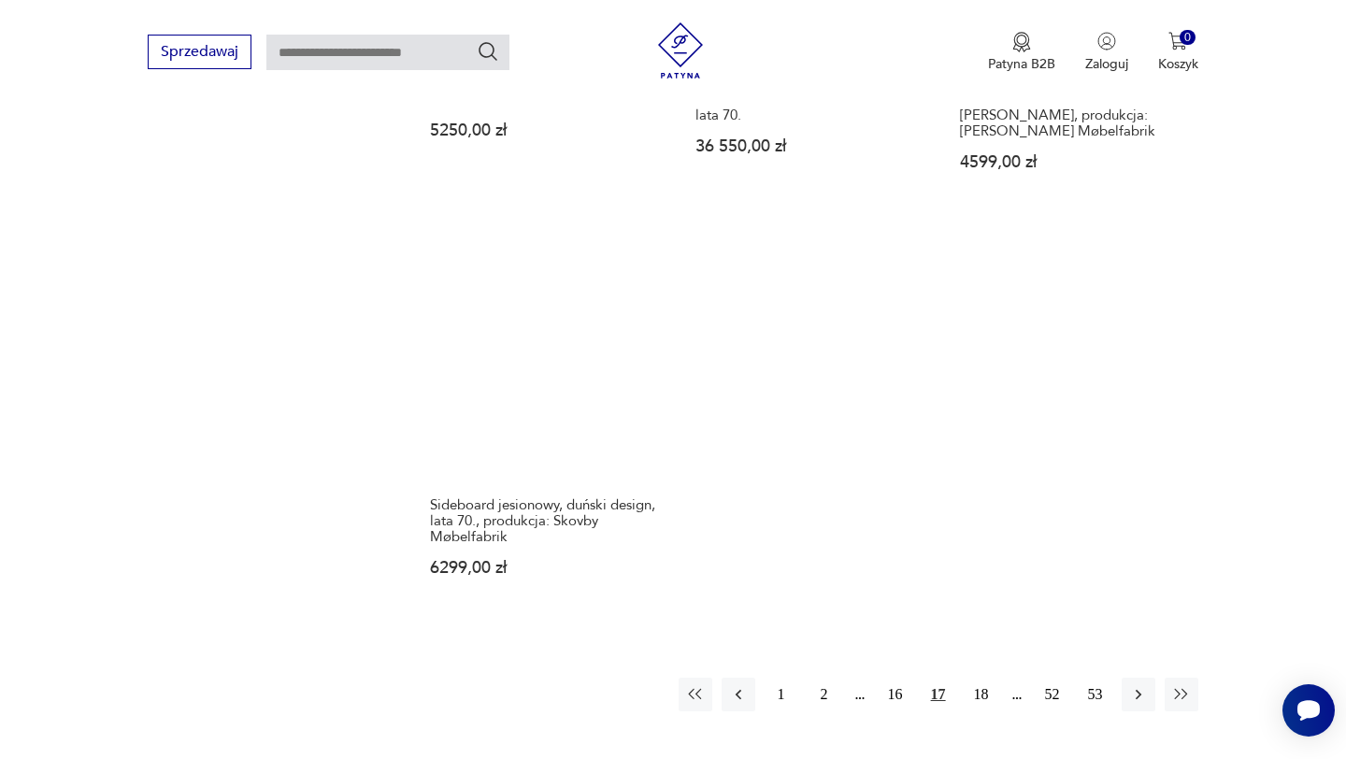
scroll to position [2743, 0]
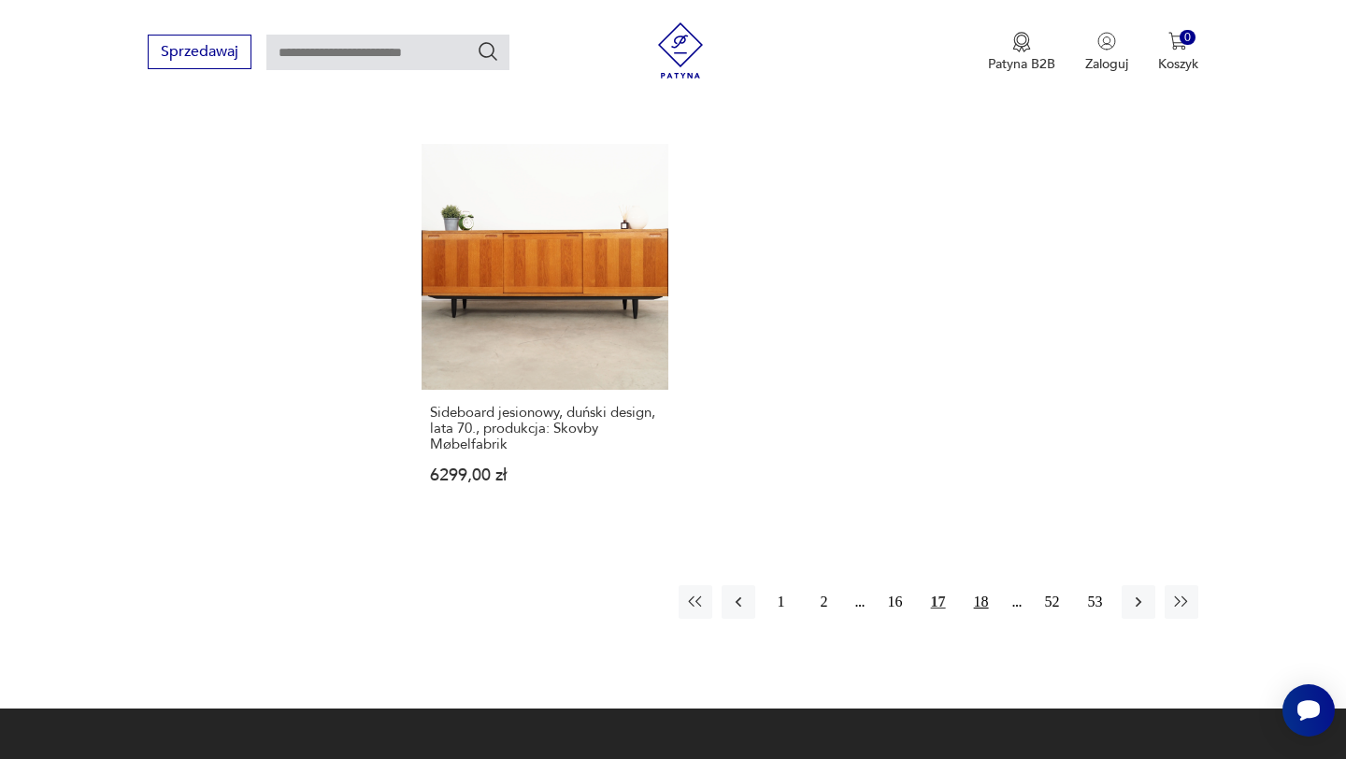
click at [989, 585] on button "18" at bounding box center [981, 602] width 34 height 34
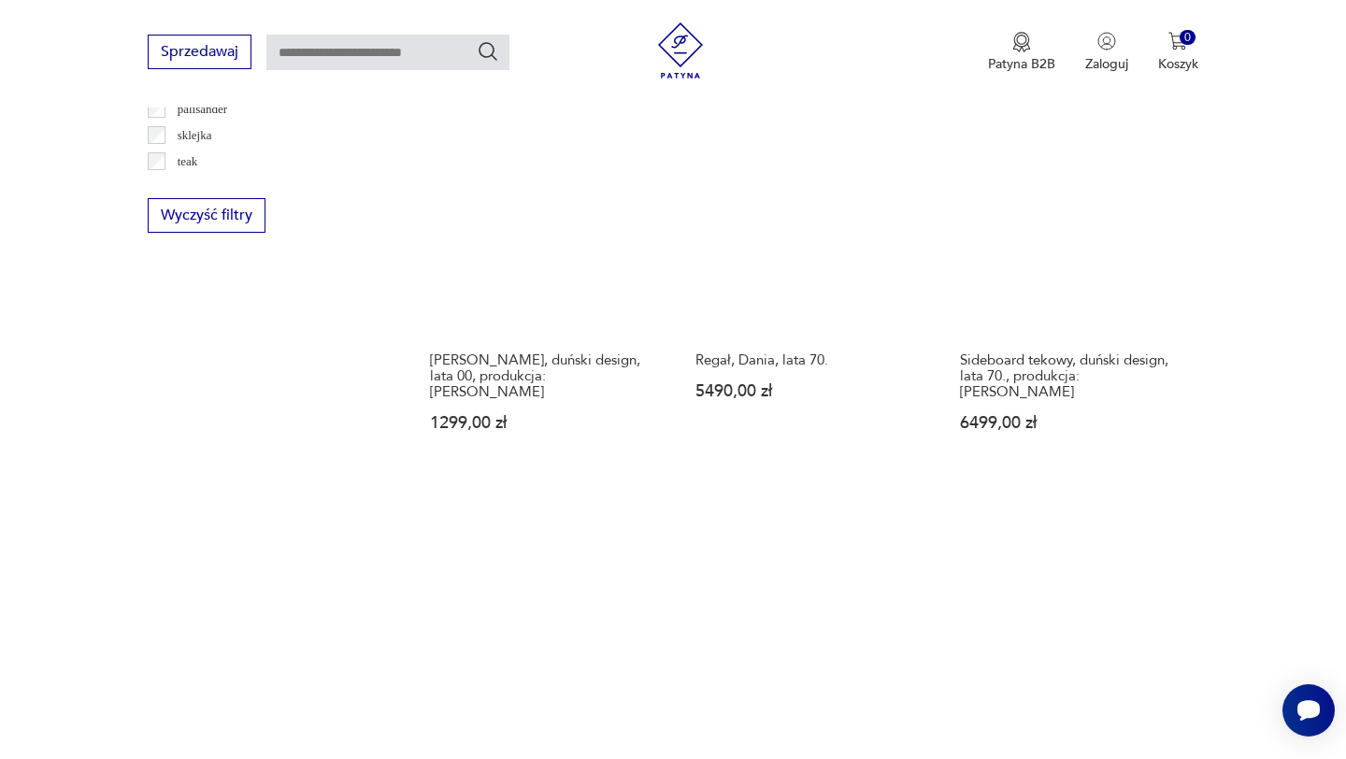
scroll to position [2650, 0]
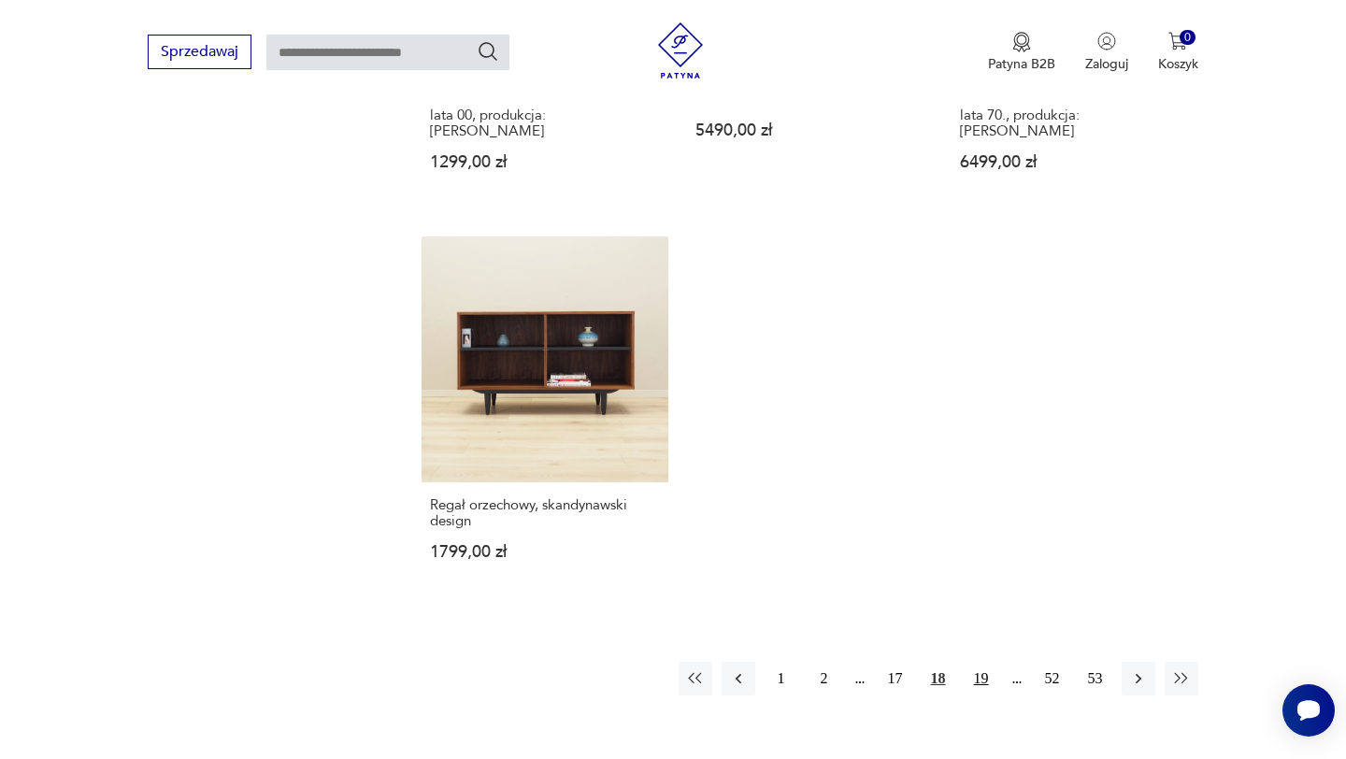
click at [978, 662] on button "19" at bounding box center [981, 679] width 34 height 34
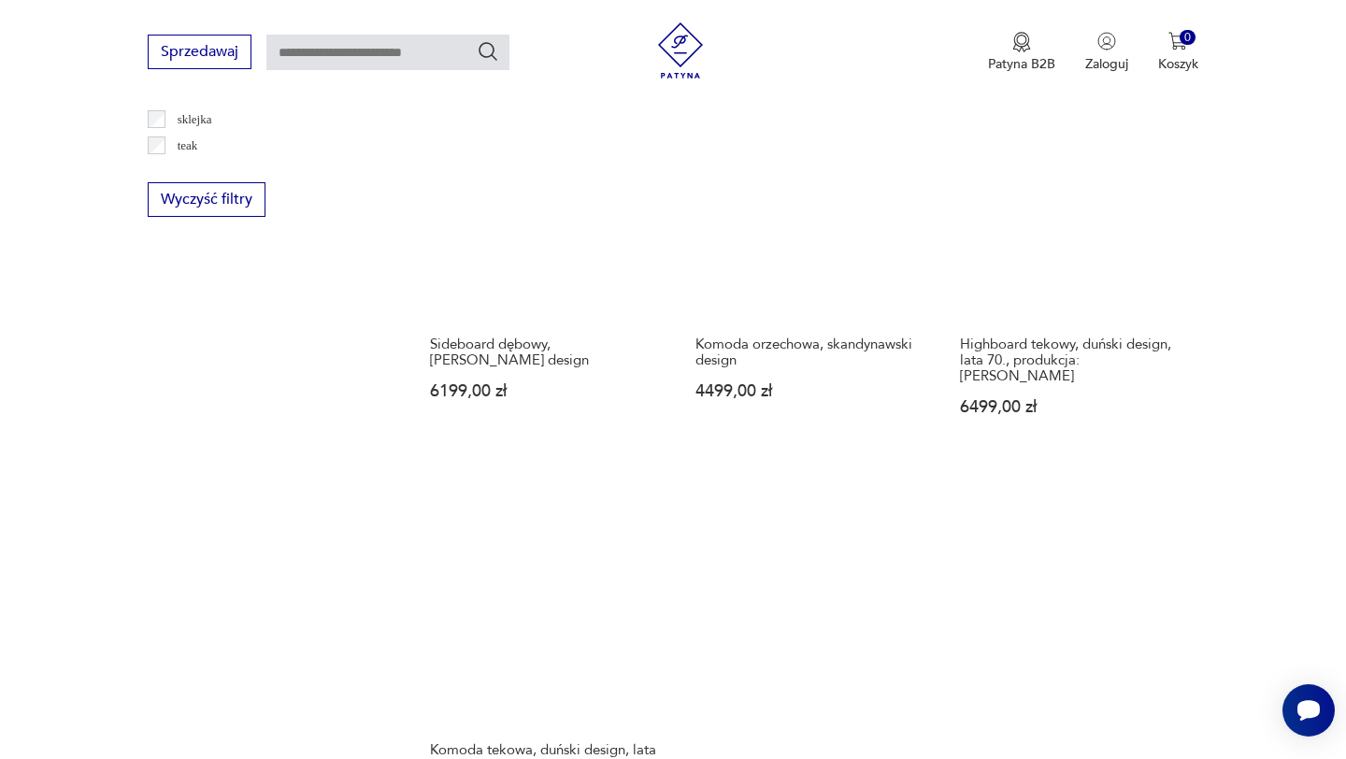
scroll to position [2515, 0]
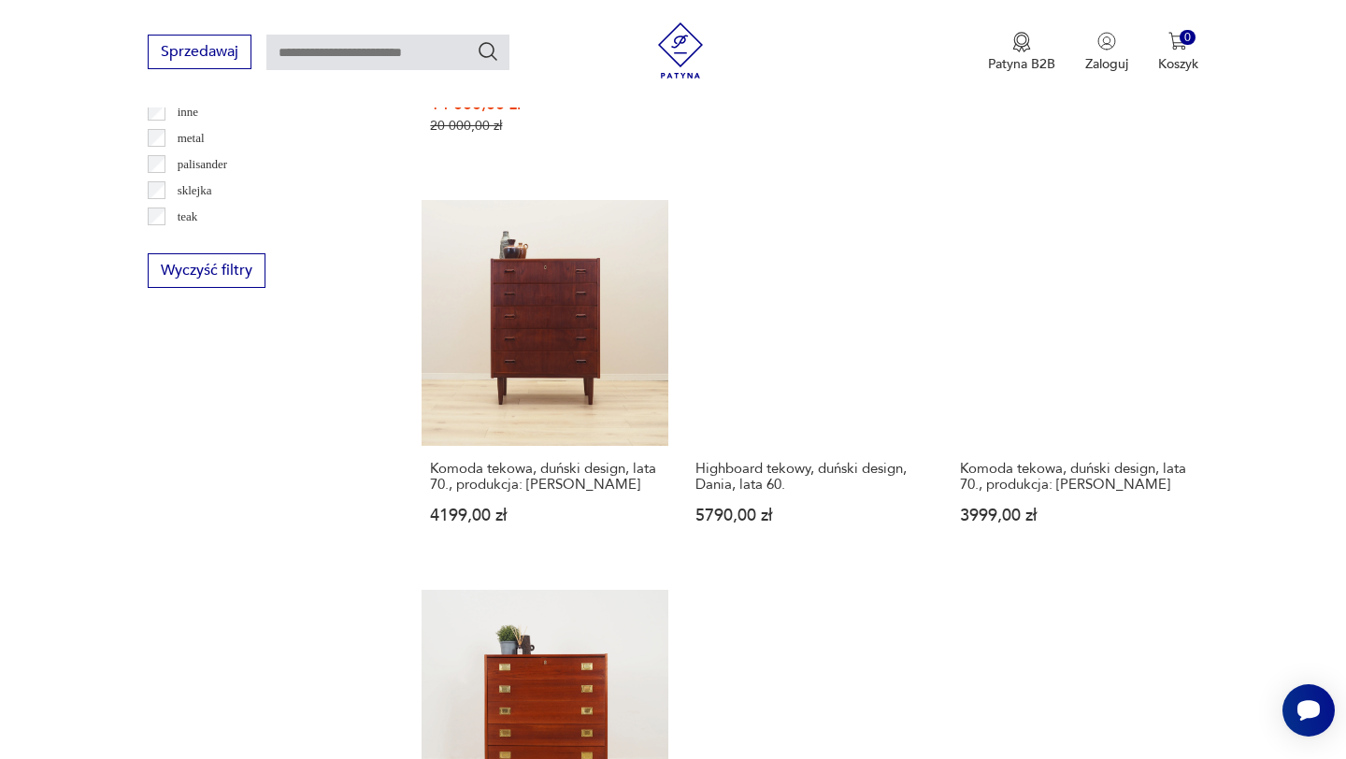
scroll to position [2585, 0]
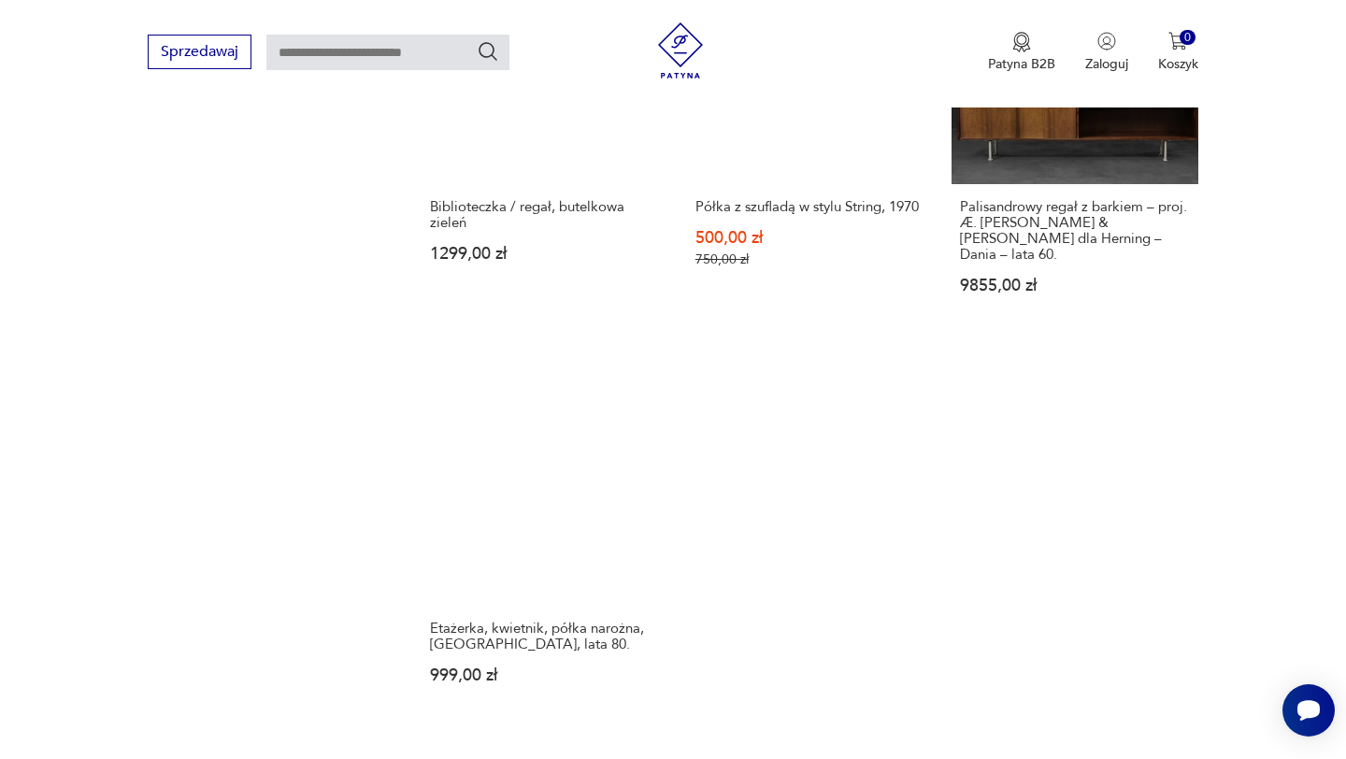
scroll to position [2561, 0]
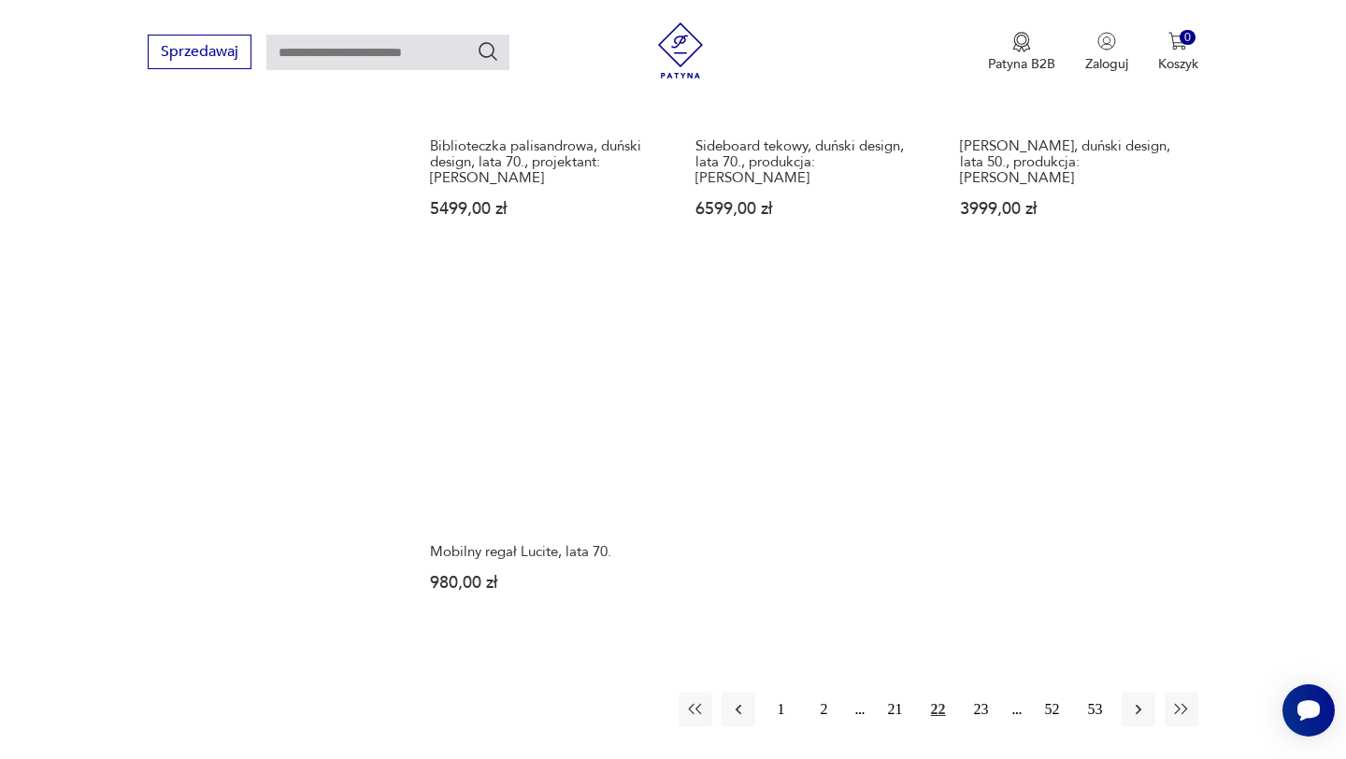
scroll to position [2574, 0]
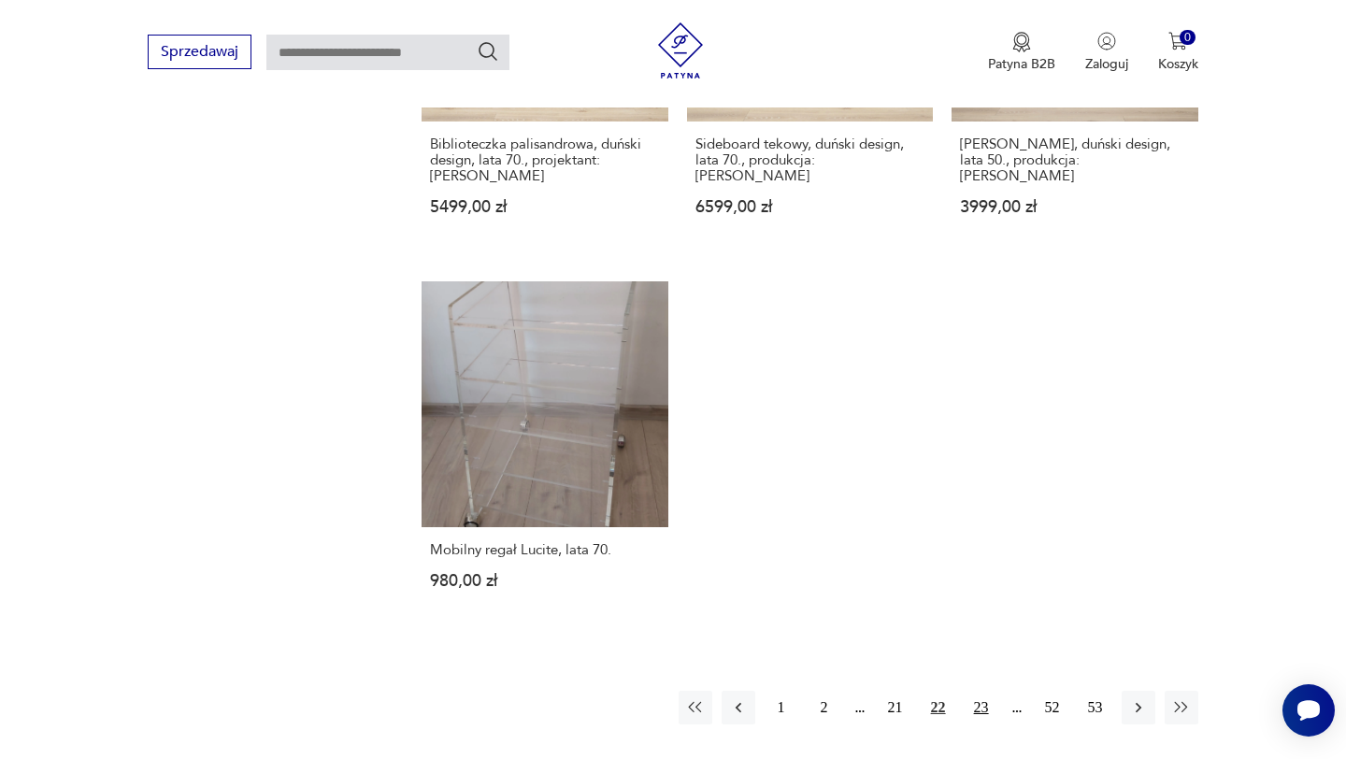
click at [978, 708] on button "23" at bounding box center [981, 708] width 34 height 34
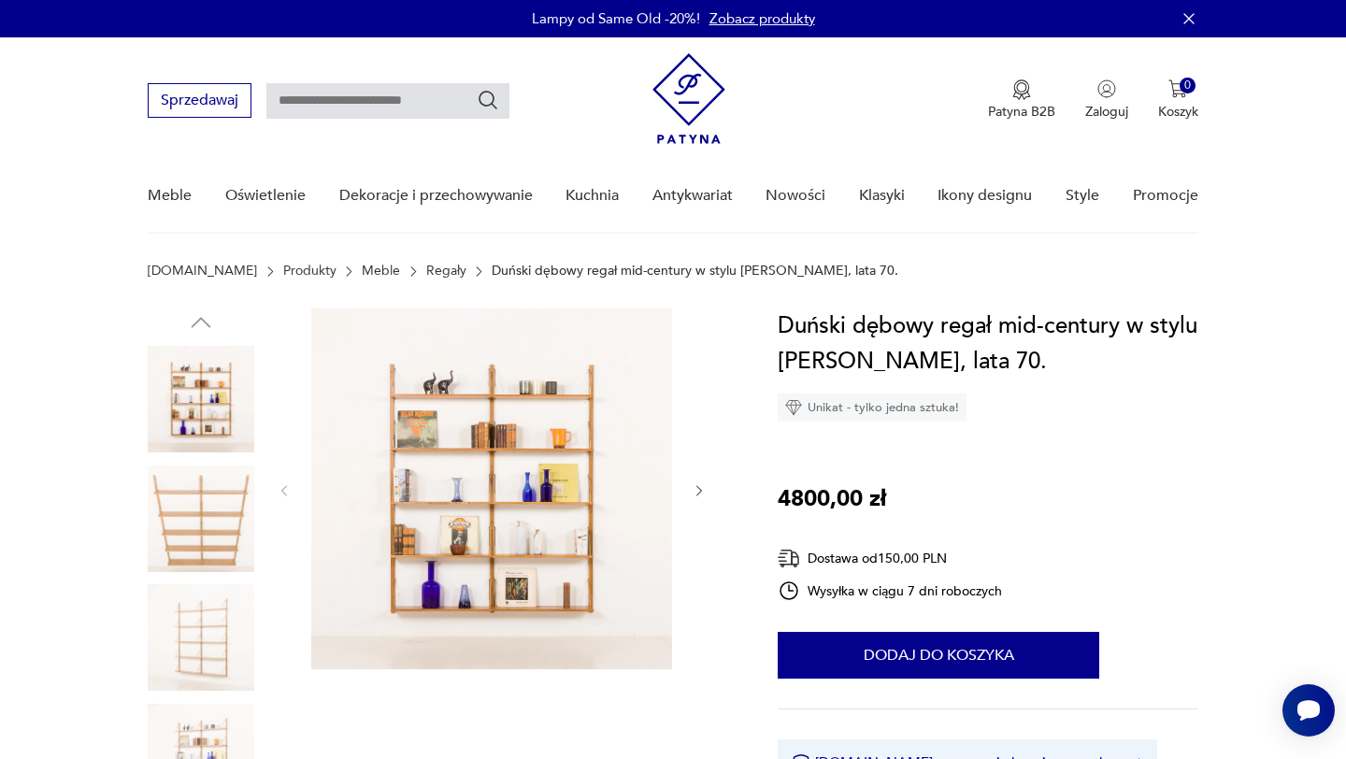
click at [554, 512] on img at bounding box center [491, 488] width 361 height 361
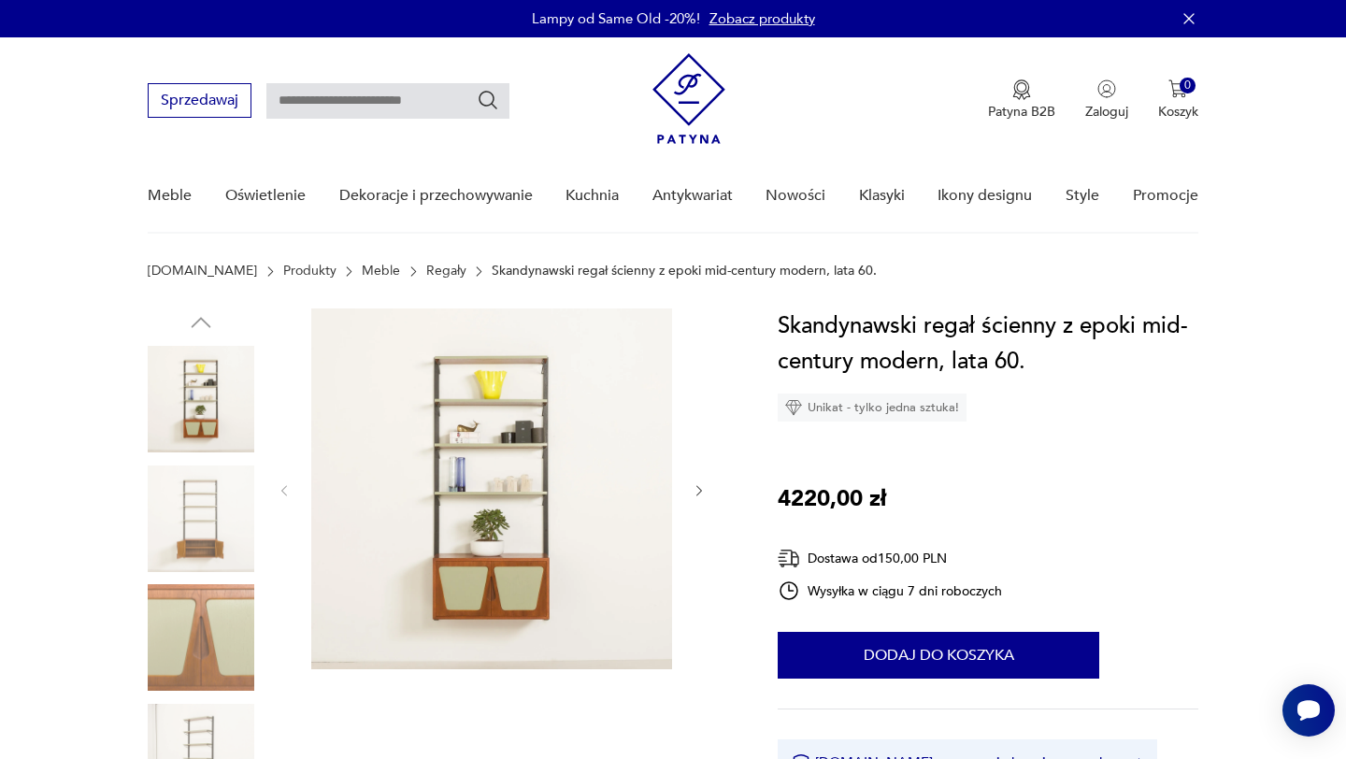
click at [694, 485] on icon "button" at bounding box center [700, 491] width 16 height 16
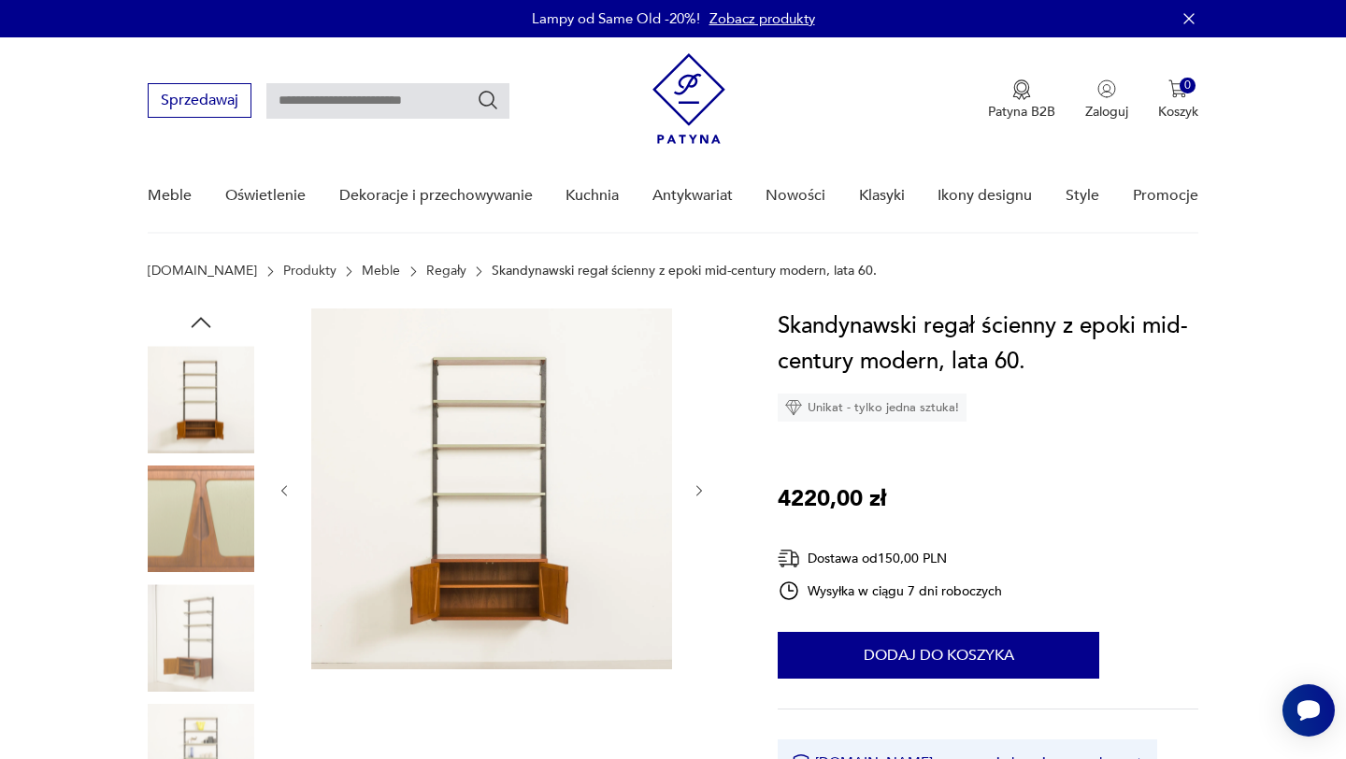
click at [694, 486] on icon "button" at bounding box center [700, 491] width 16 height 16
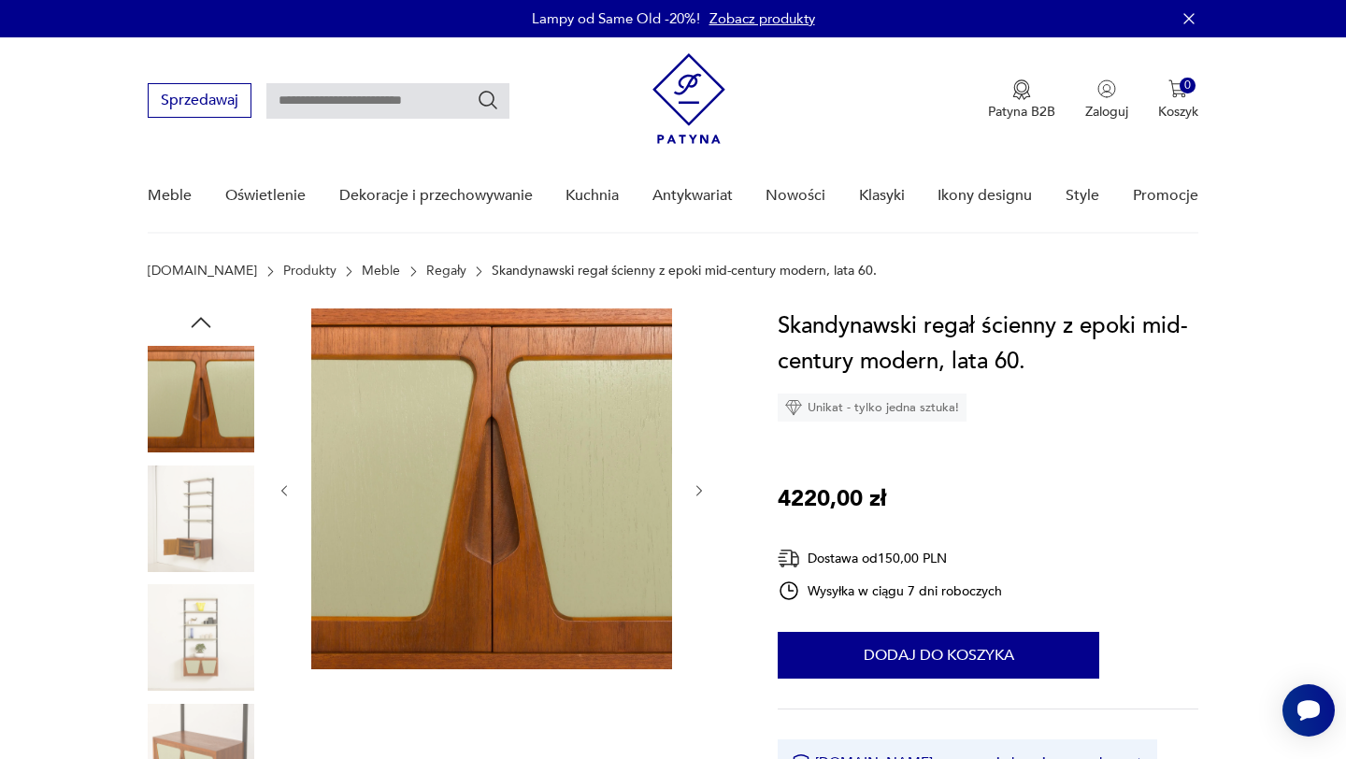
click at [694, 485] on icon "button" at bounding box center [700, 491] width 16 height 16
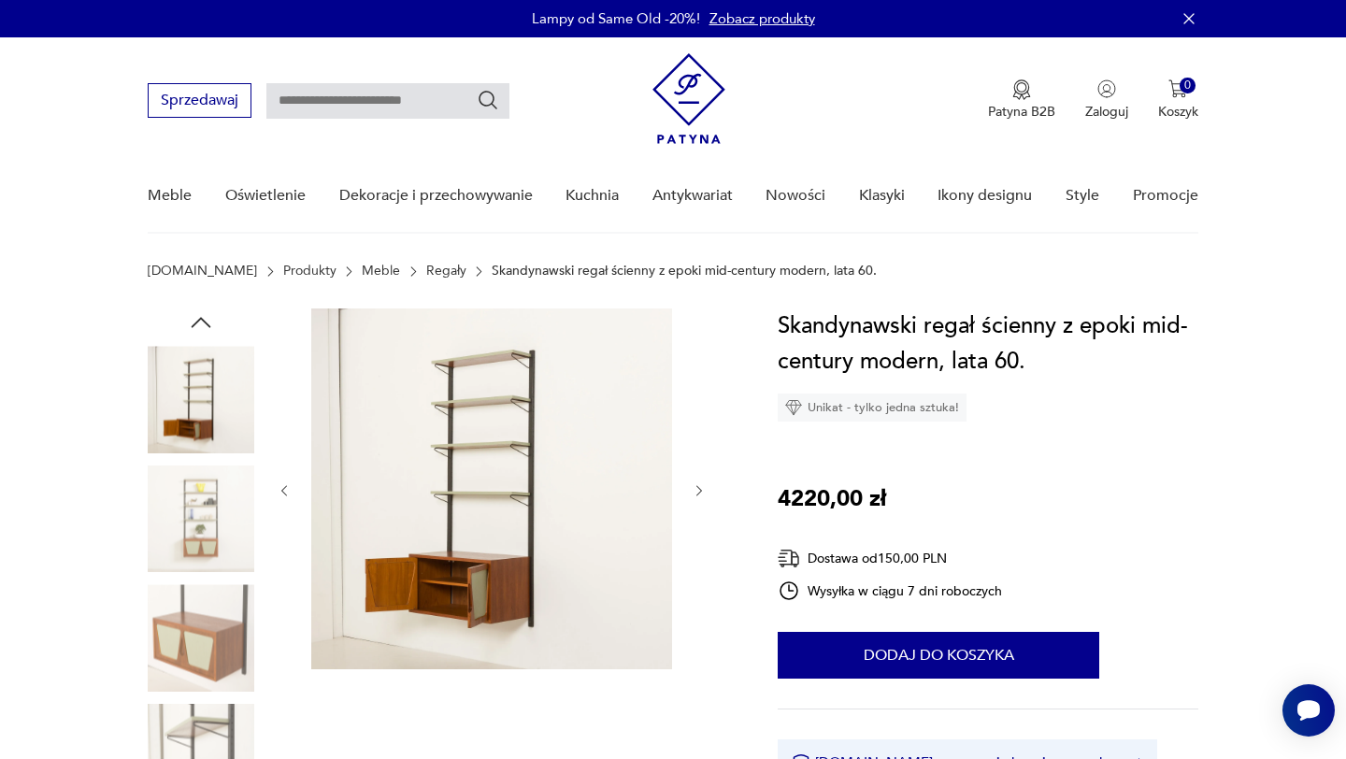
click at [694, 485] on icon "button" at bounding box center [700, 491] width 16 height 16
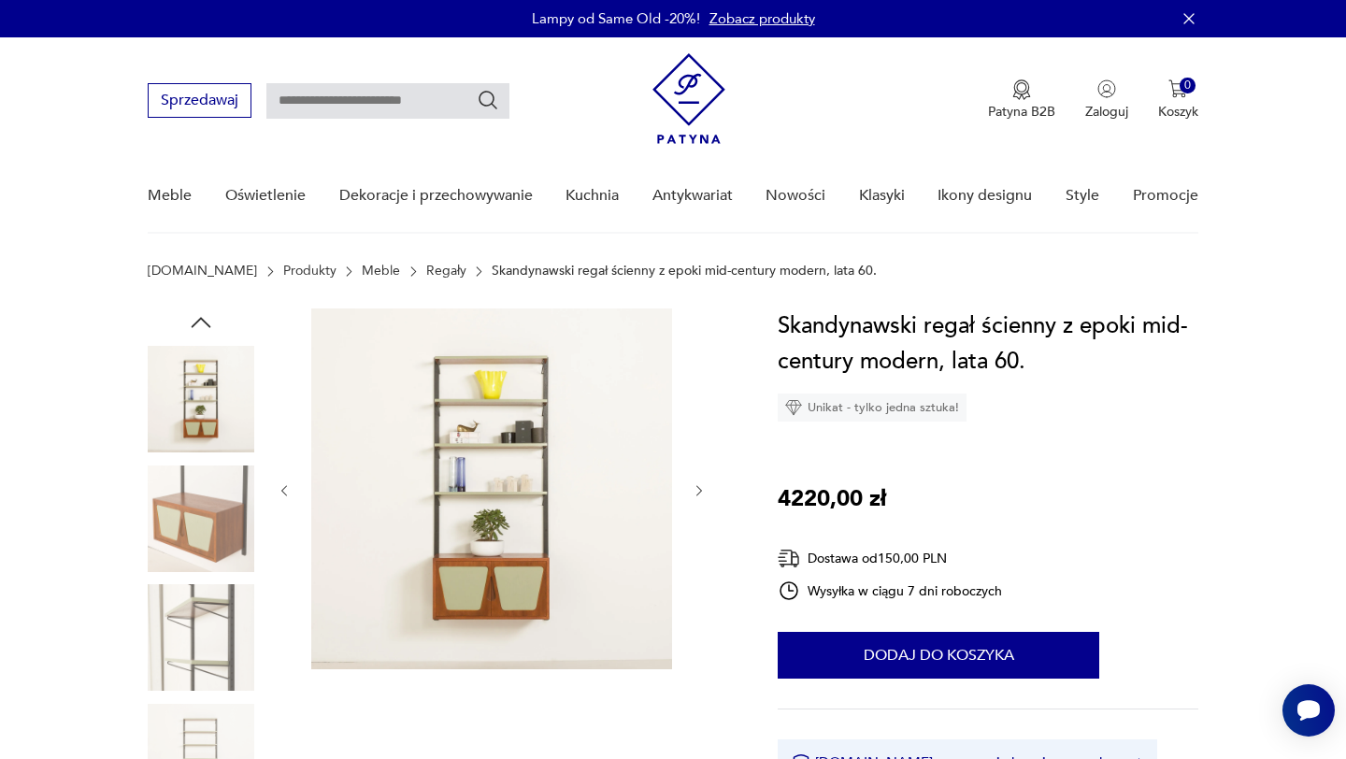
click at [694, 485] on icon "button" at bounding box center [700, 491] width 16 height 16
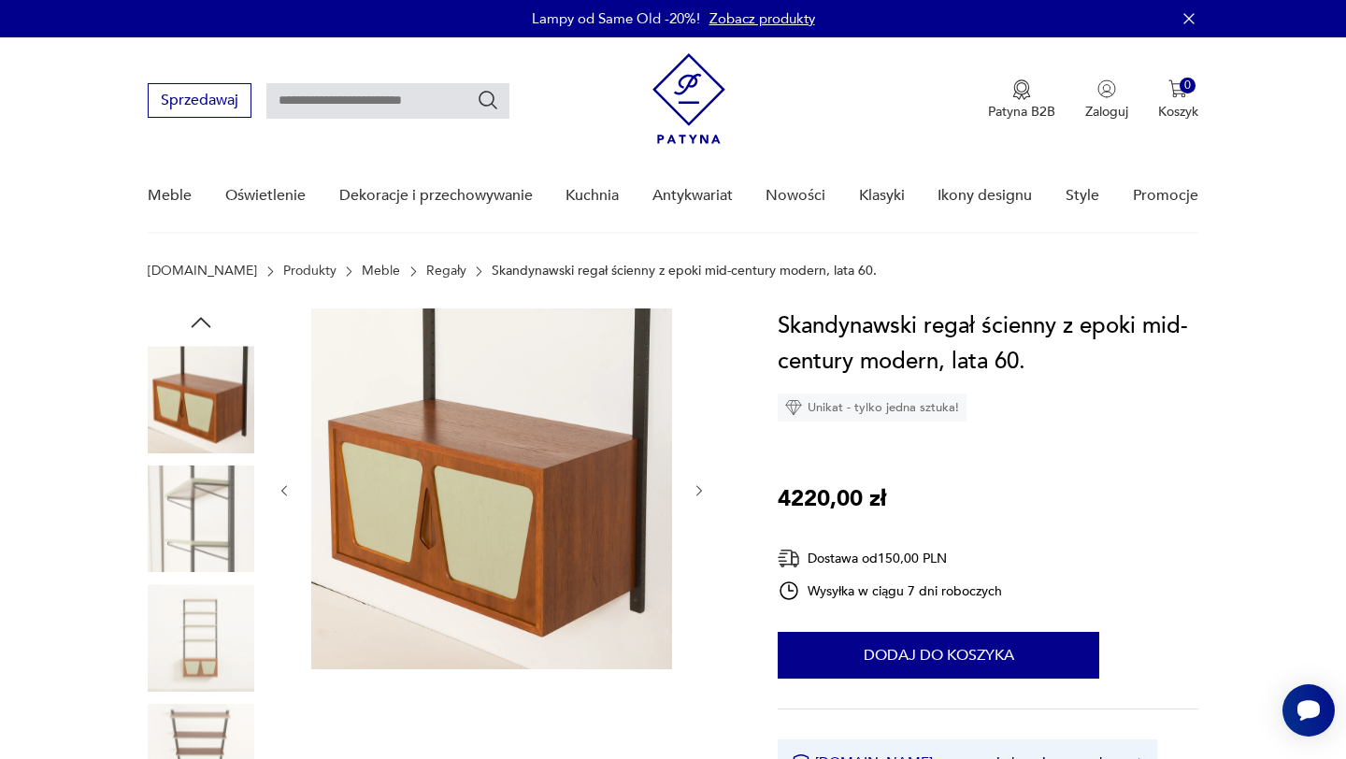
click at [694, 485] on icon "button" at bounding box center [700, 491] width 16 height 16
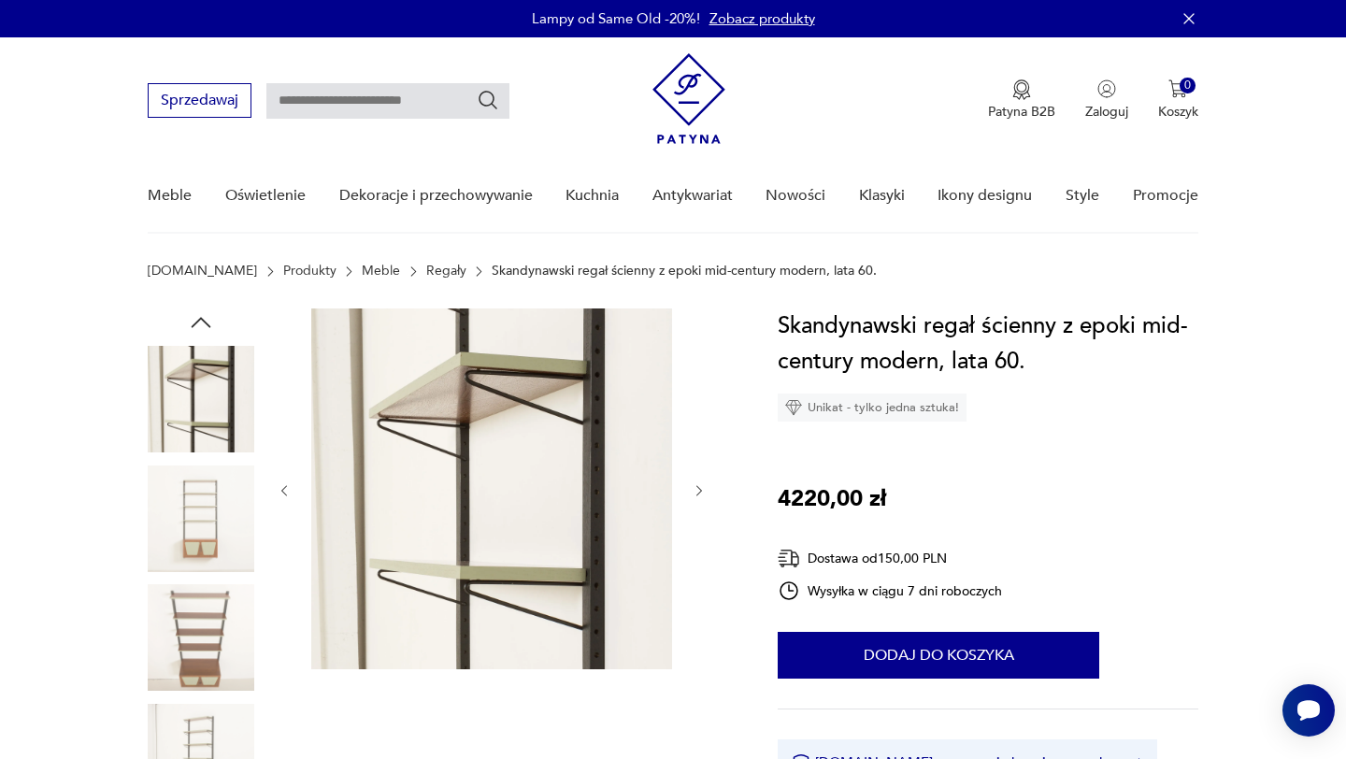
click at [694, 485] on icon "button" at bounding box center [700, 491] width 16 height 16
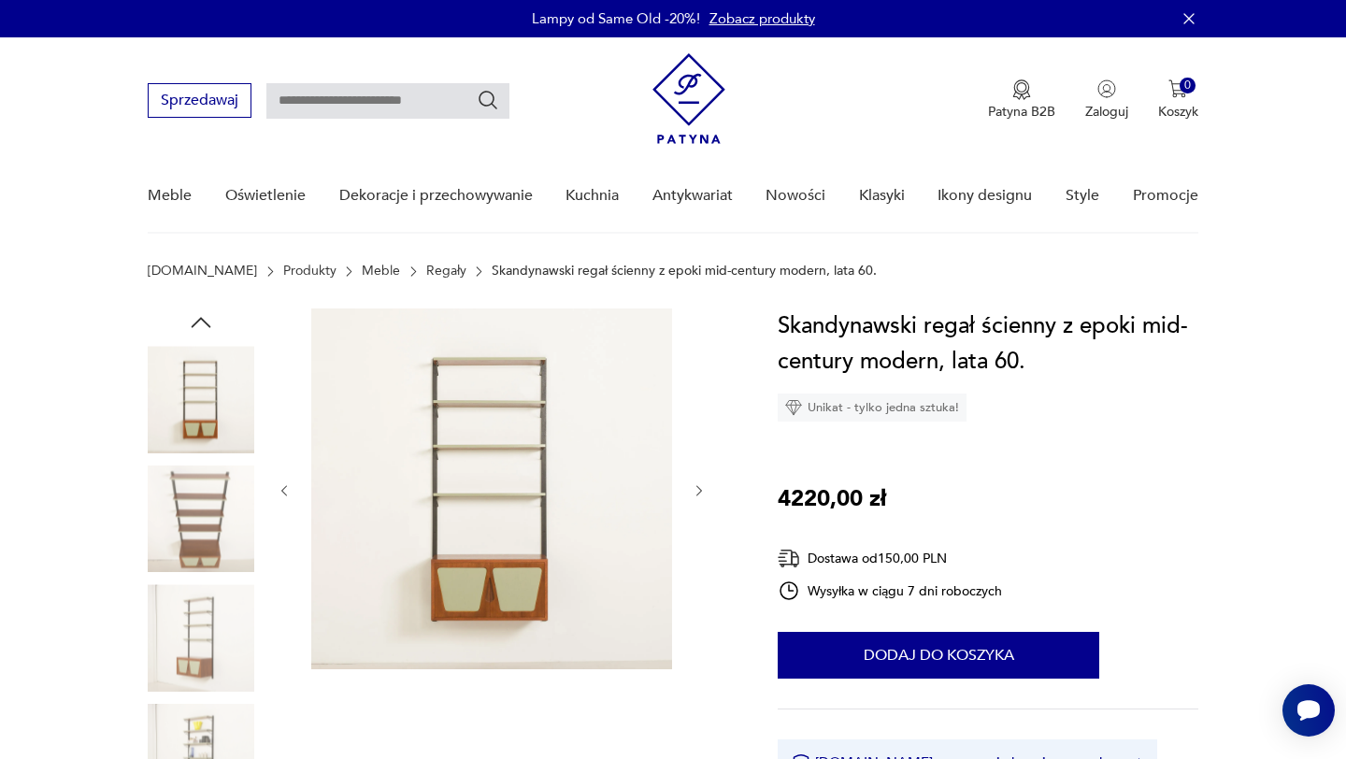
click at [694, 485] on icon "button" at bounding box center [700, 491] width 16 height 16
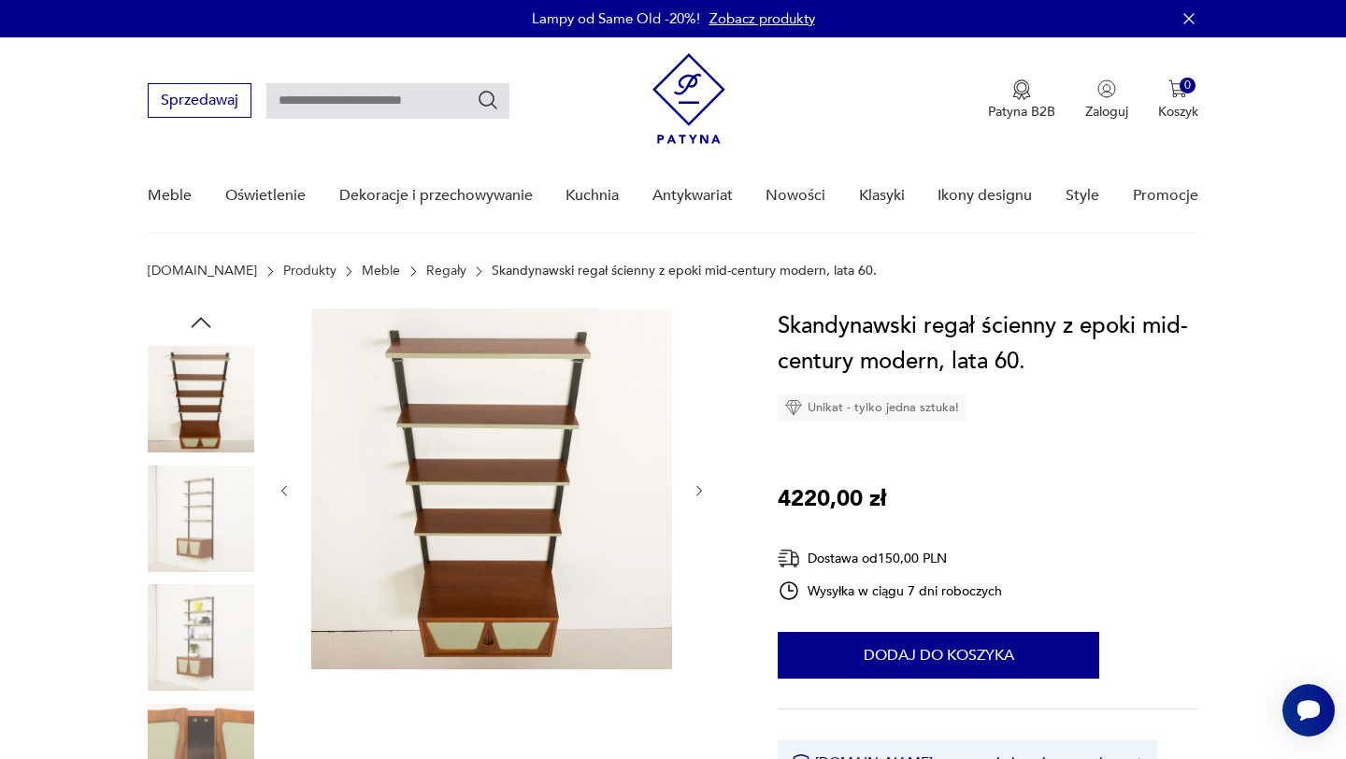
click at [694, 485] on icon "button" at bounding box center [700, 491] width 16 height 16
